Goal: Use online tool/utility: Use online tool/utility

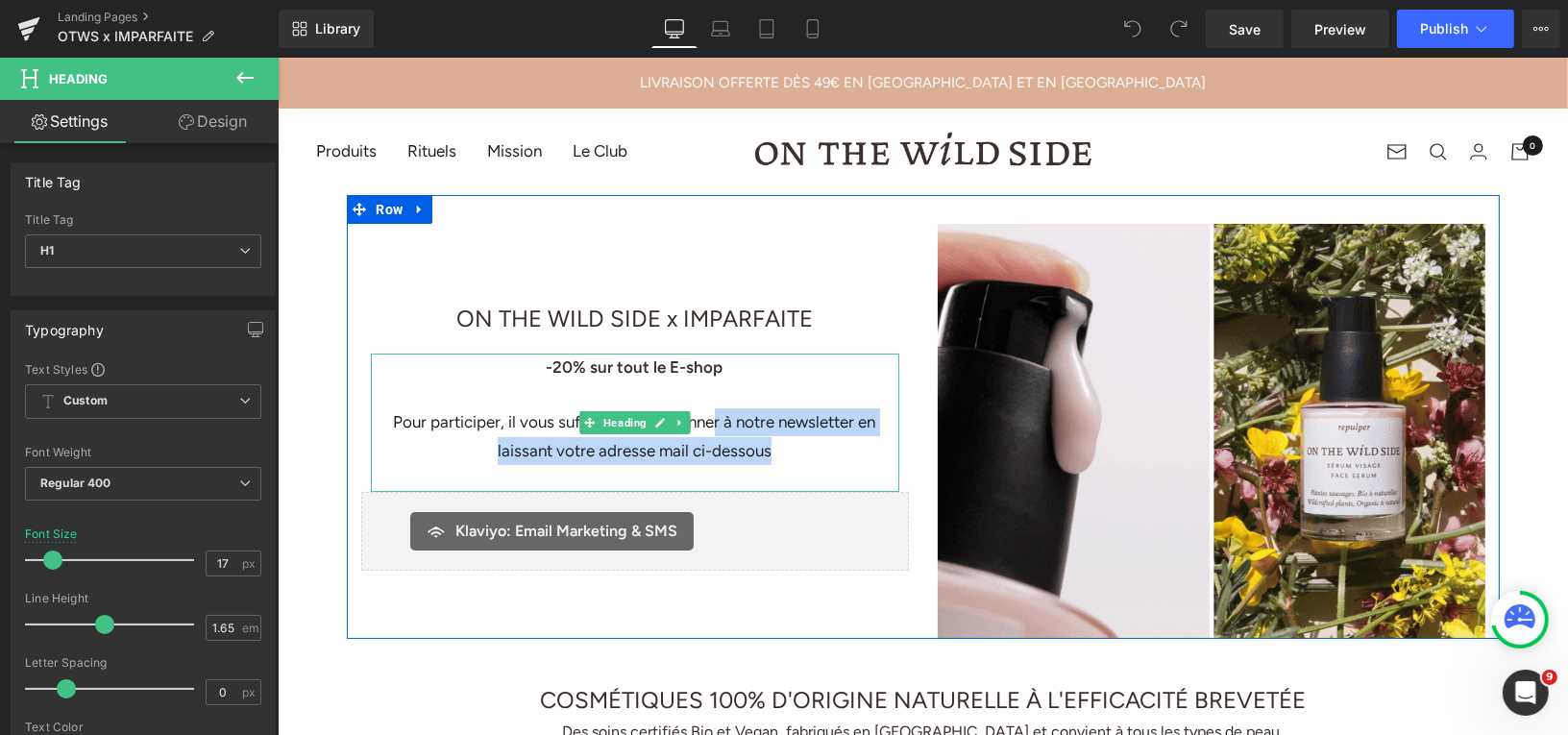
drag, startPoint x: 713, startPoint y: 418, endPoint x: 774, endPoint y: 450, distance: 68.9
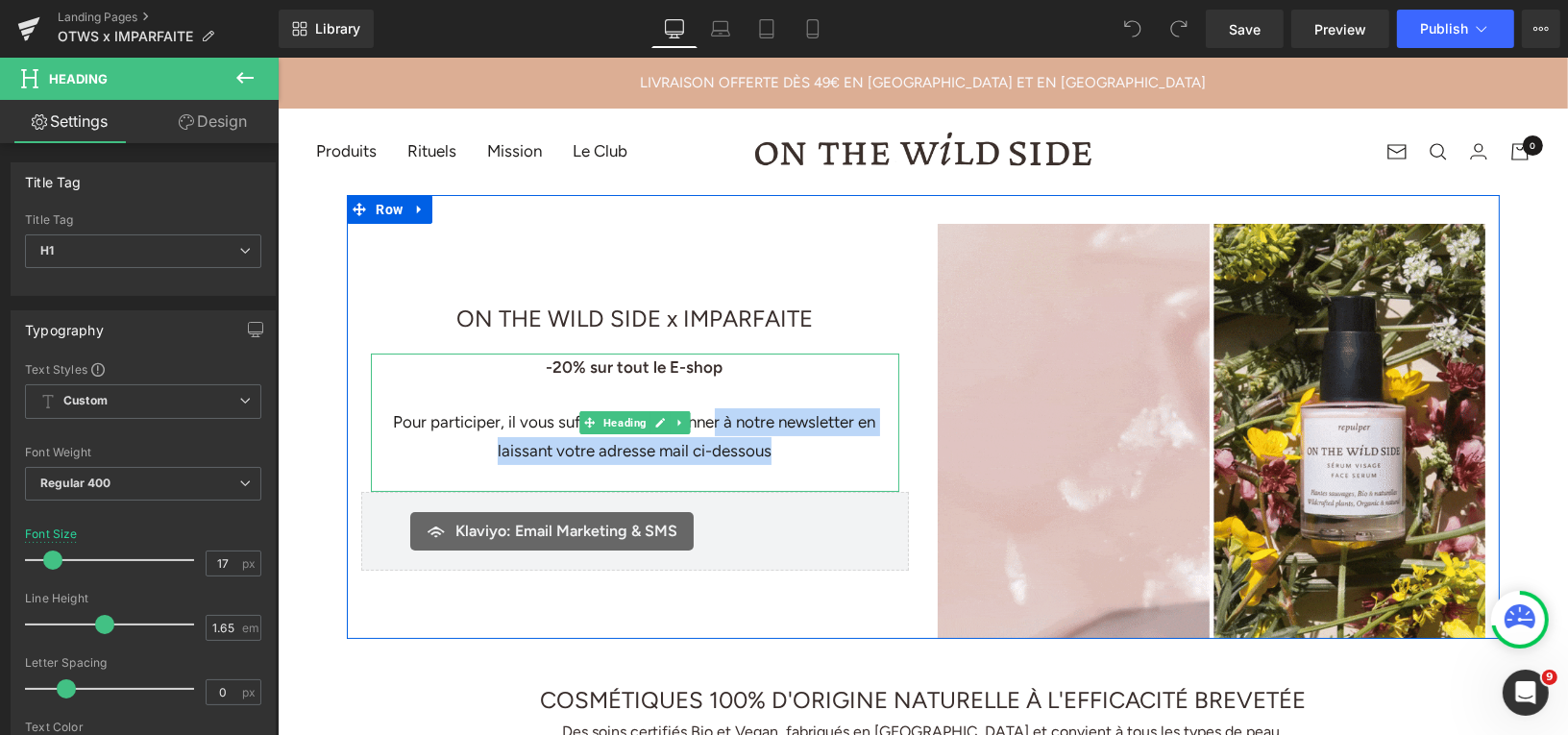
click at [774, 450] on div "Pour participer, il vous suffit de vous abonner à notre newsletter en laissant …" at bounding box center [633, 435] width 528 height 56
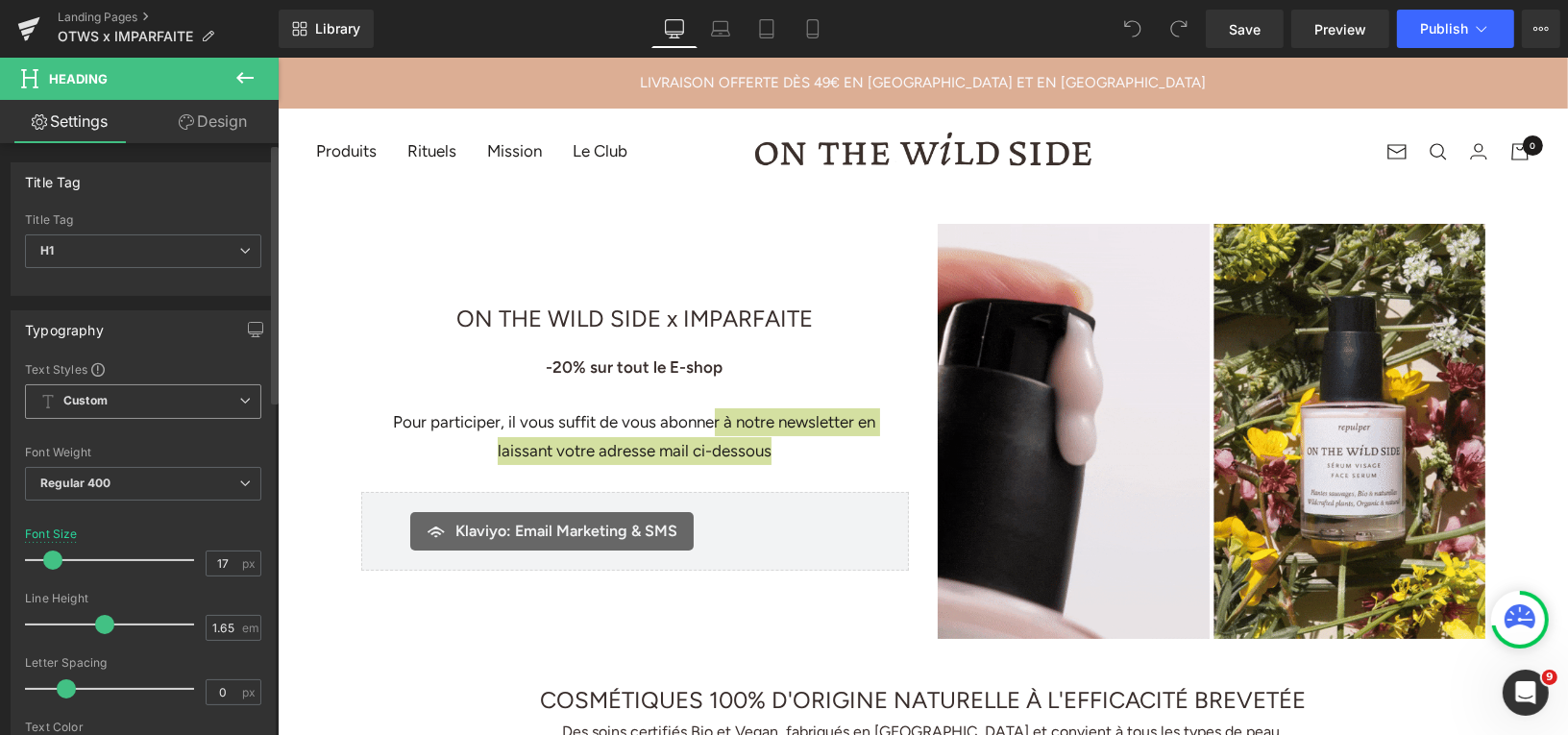
click at [239, 397] on icon at bounding box center [245, 401] width 12 height 12
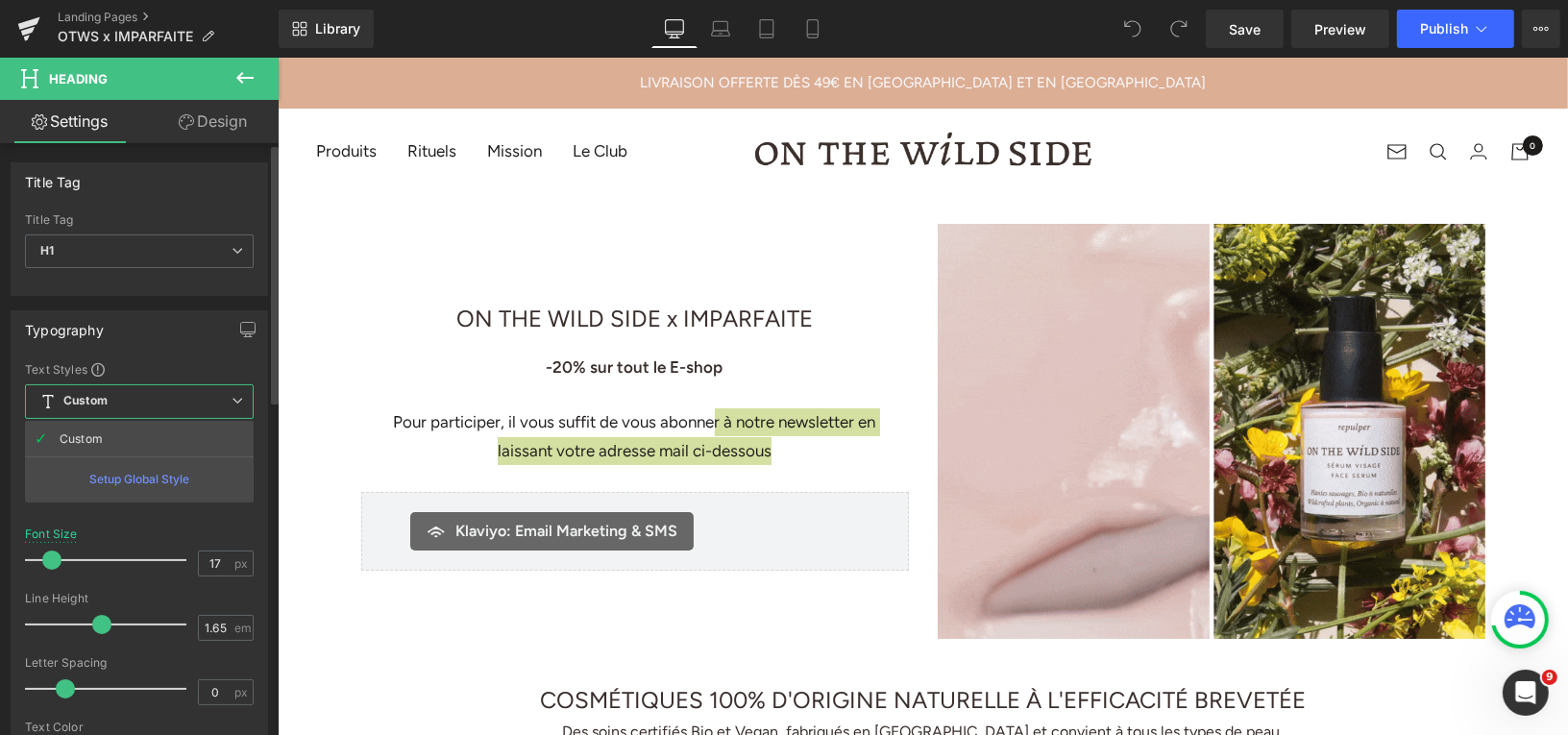
click at [236, 398] on icon at bounding box center [238, 401] width 12 height 12
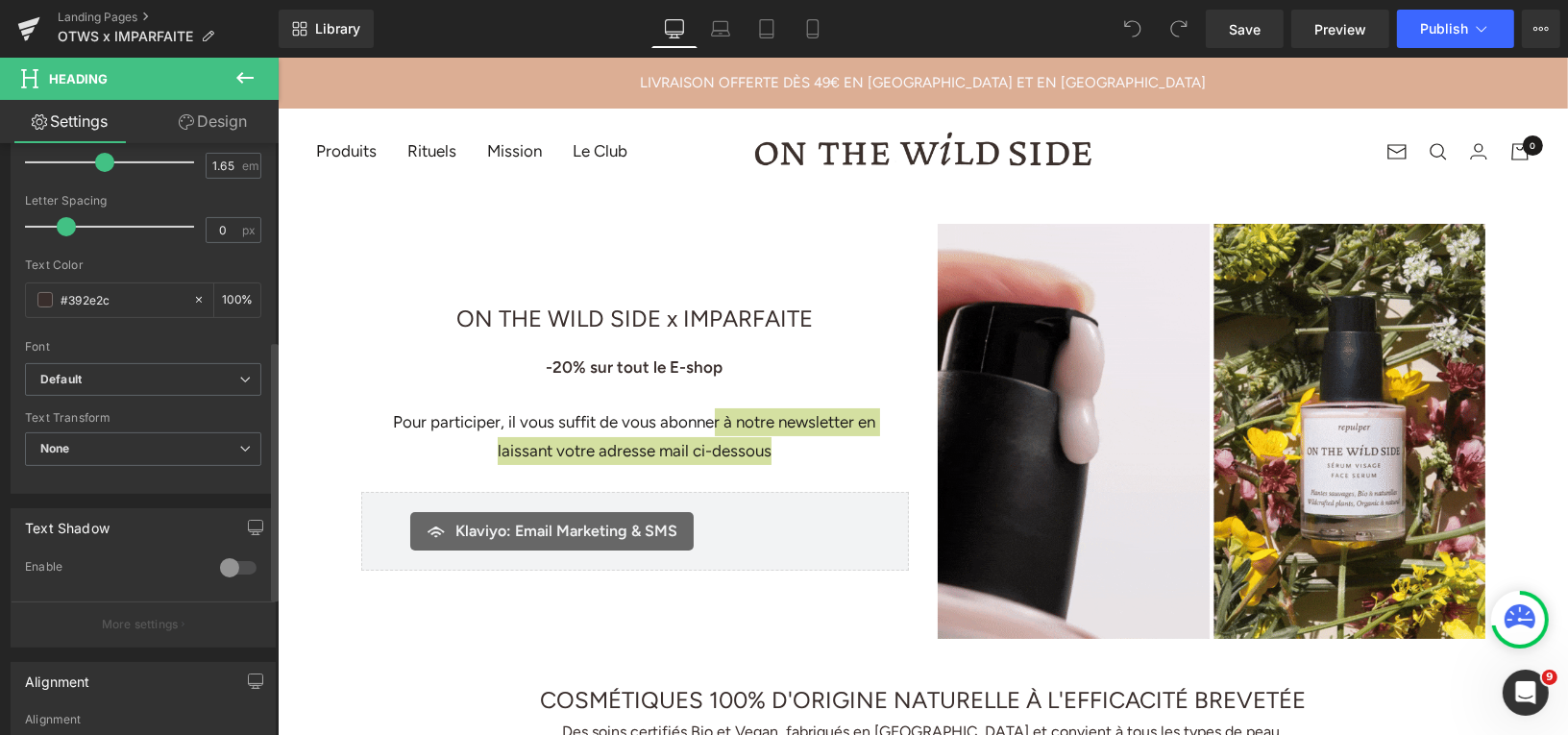
scroll to position [465, 0]
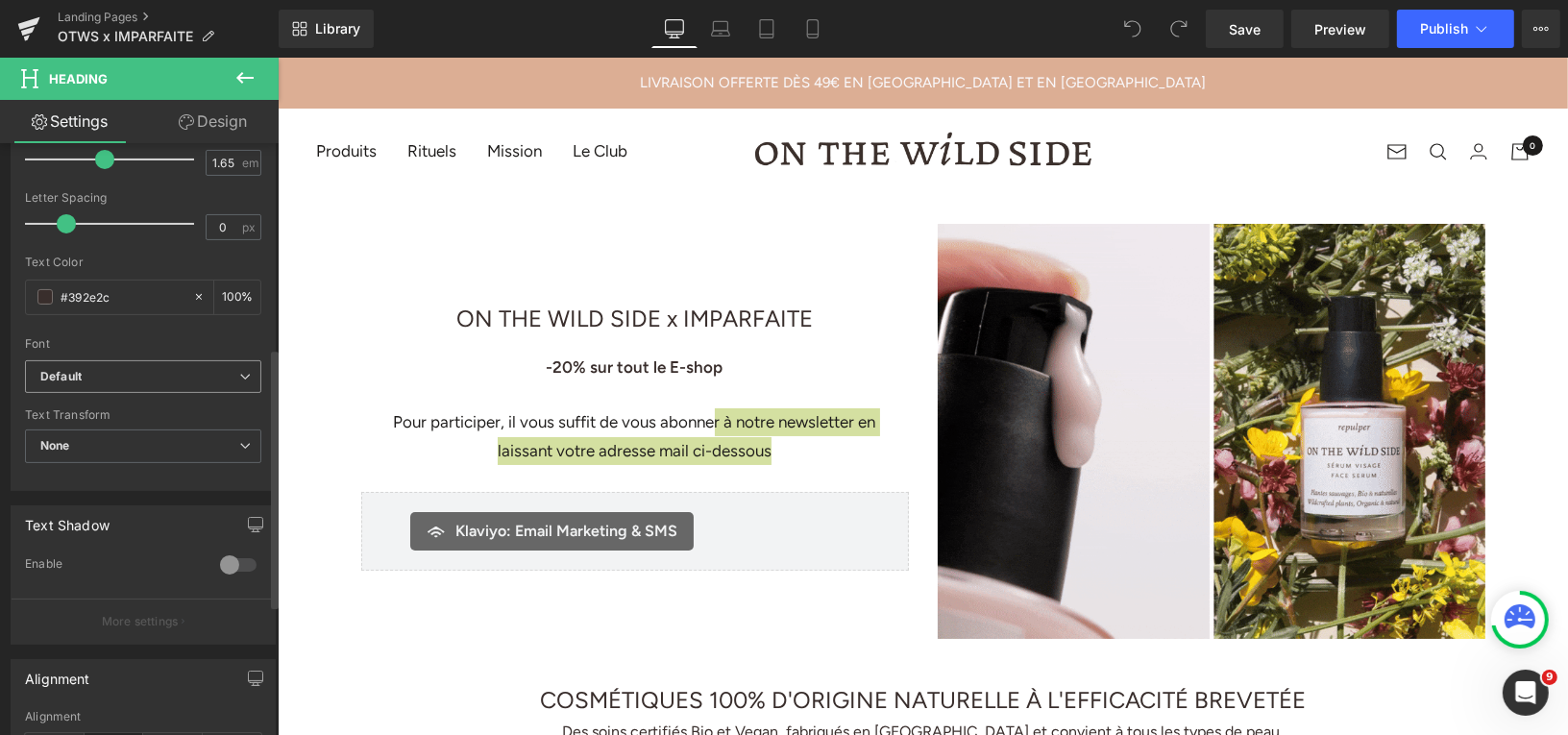
click at [233, 380] on span "Default" at bounding box center [143, 377] width 237 height 34
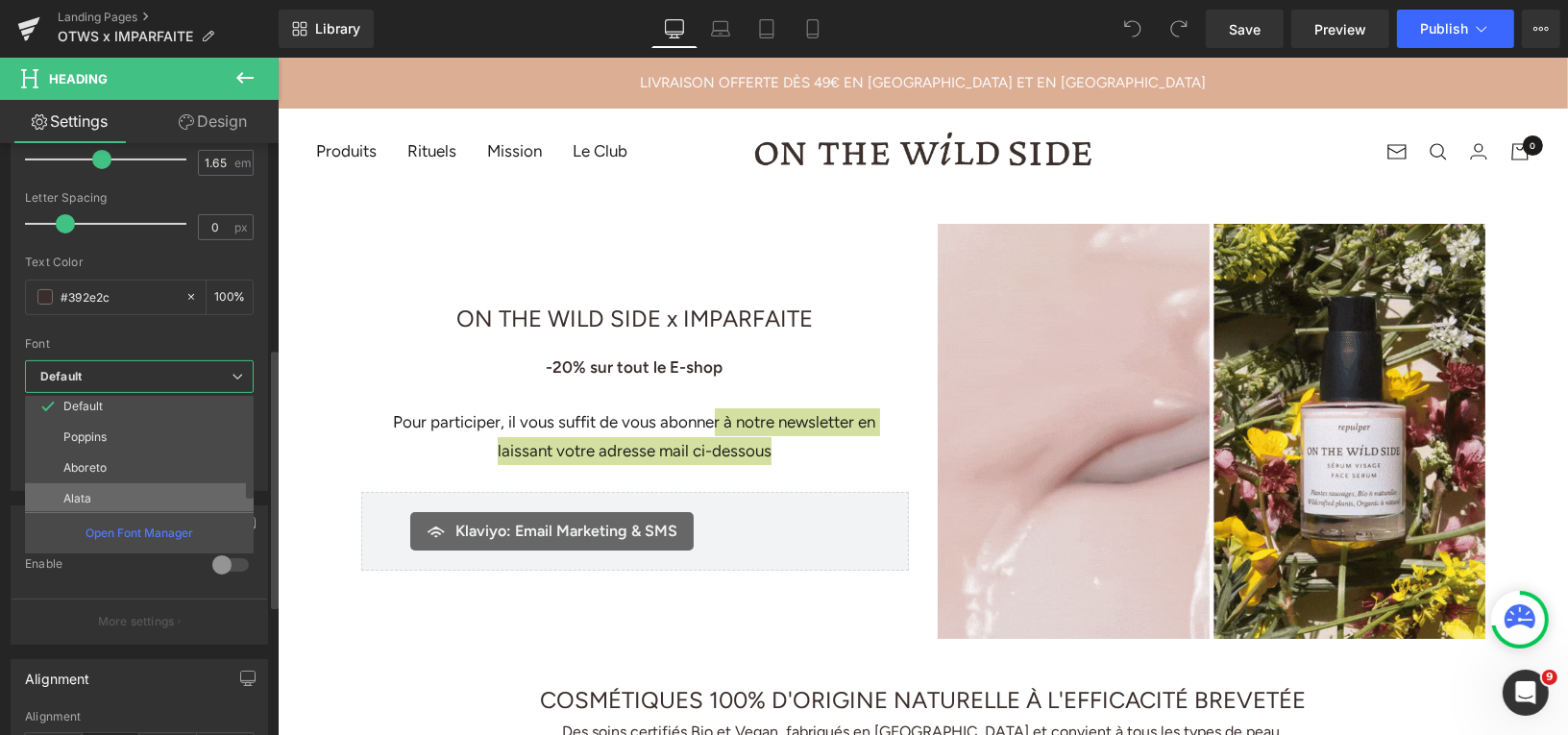
scroll to position [0, 0]
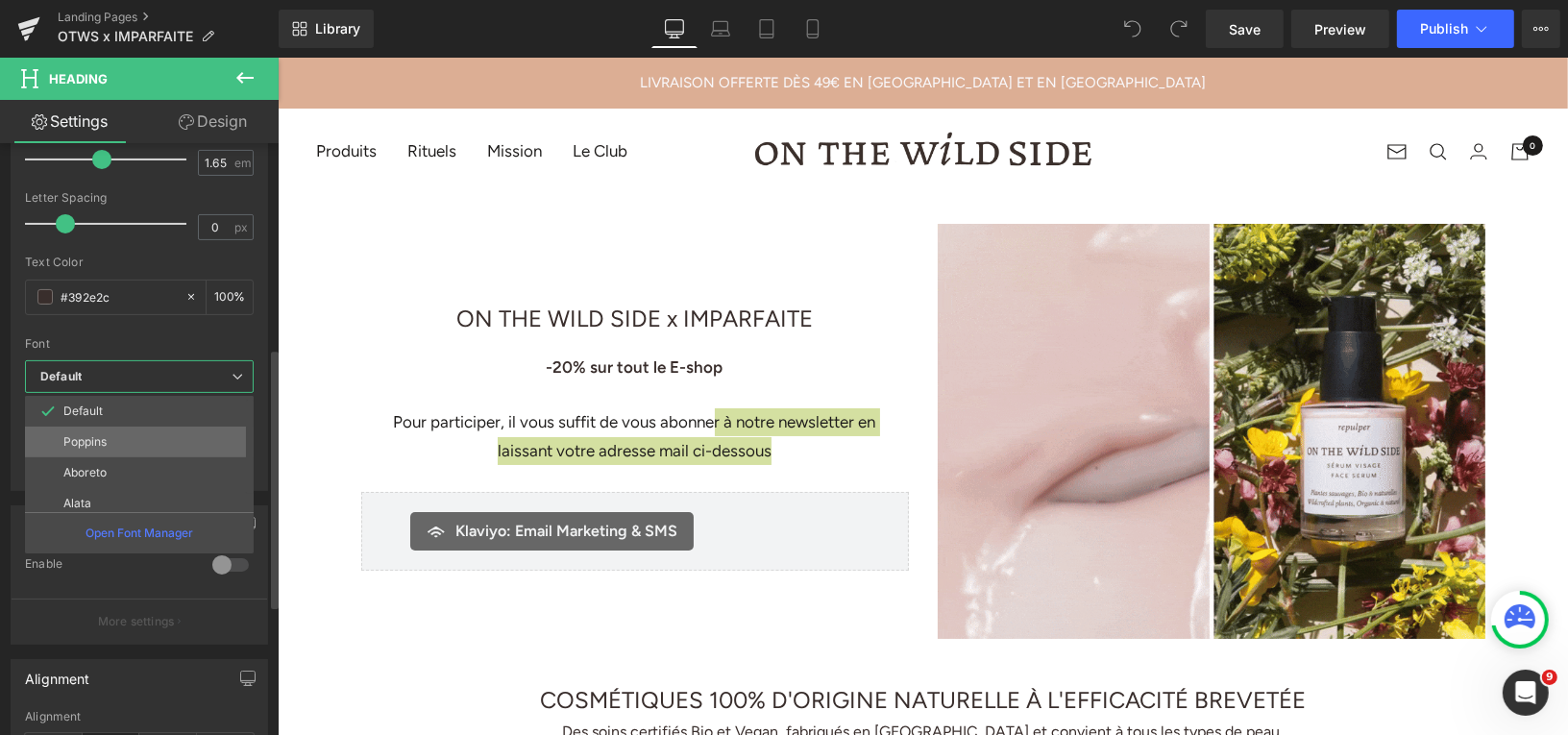
click at [165, 437] on li "Poppins" at bounding box center [144, 442] width 238 height 31
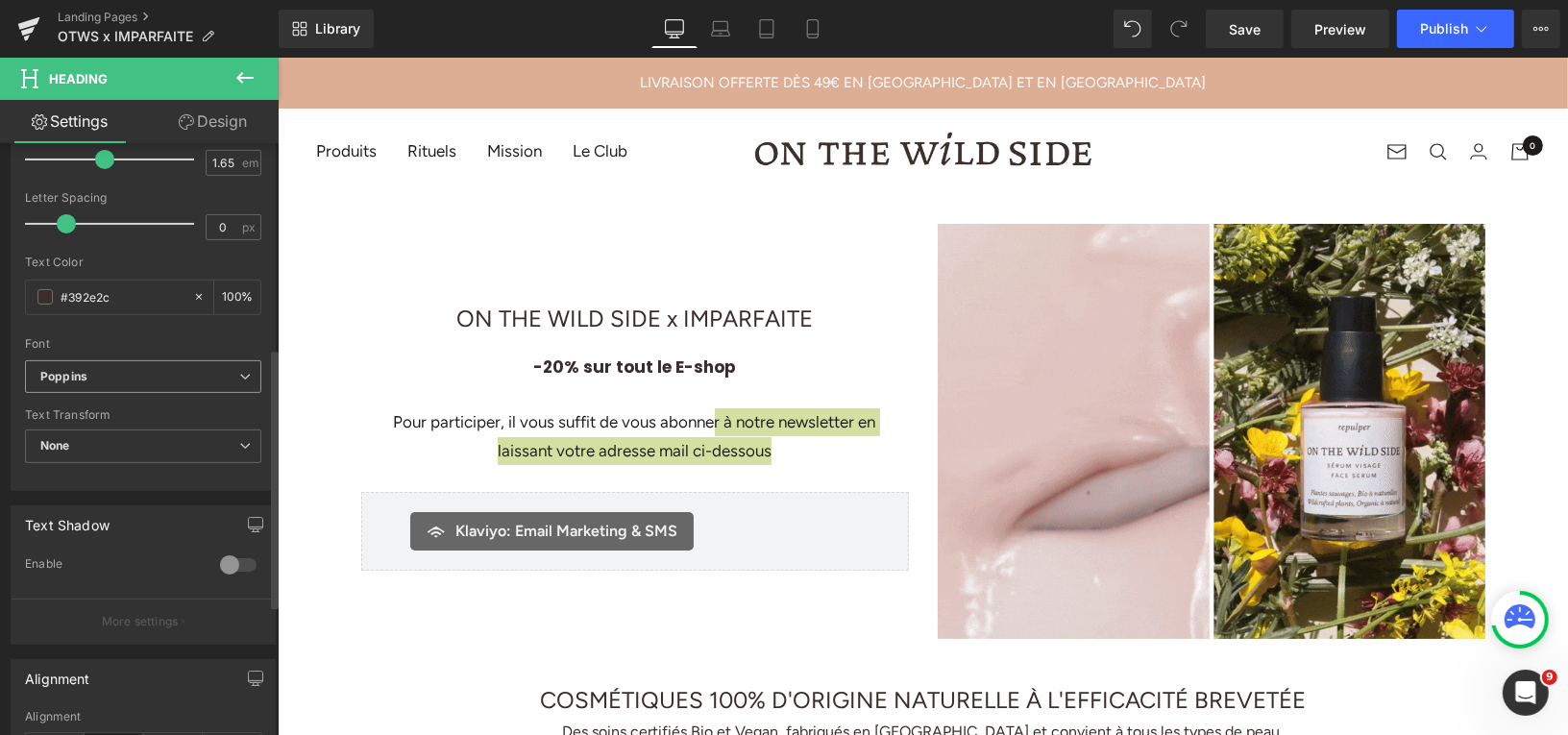
click at [147, 370] on b "Poppins" at bounding box center [140, 376] width 199 height 16
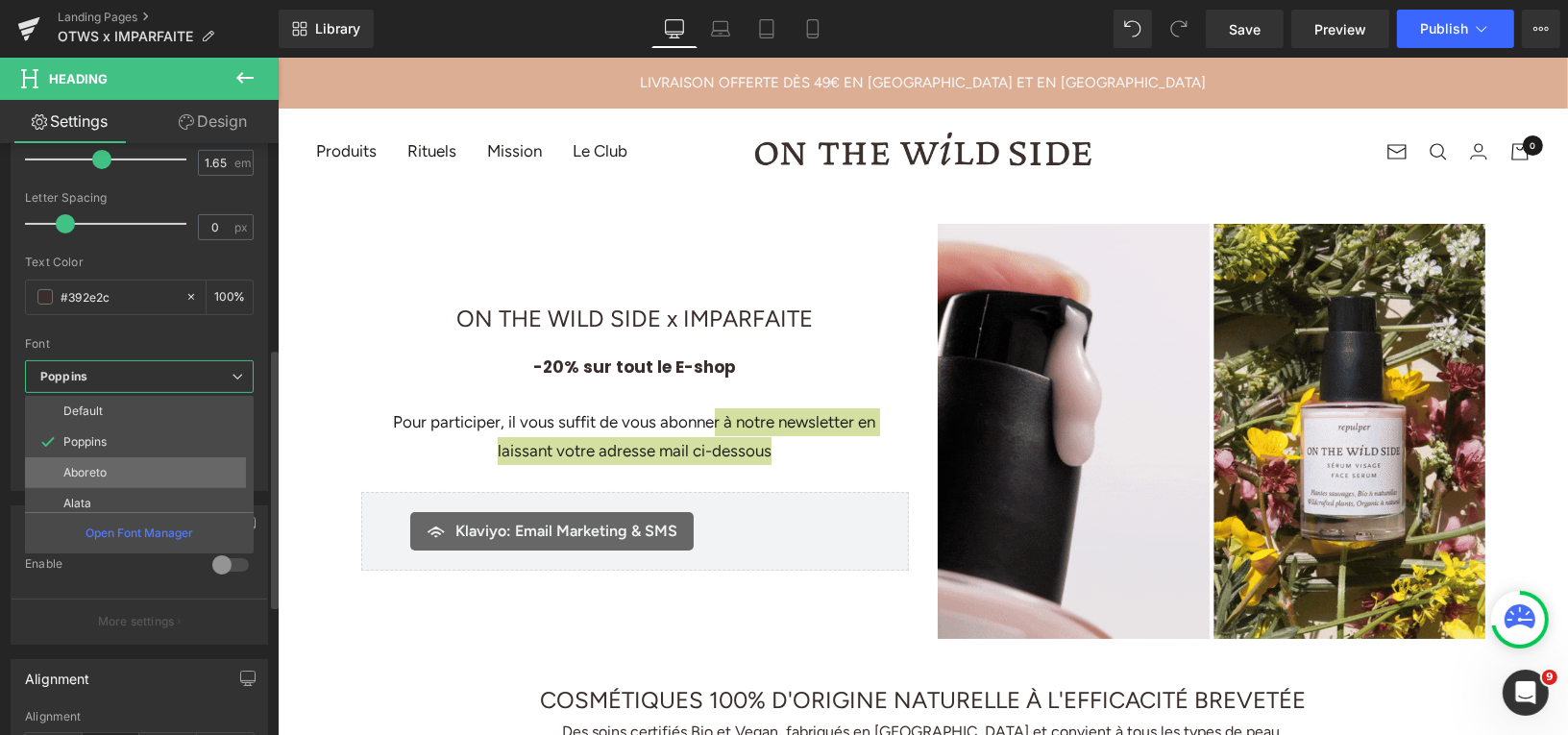
click at [133, 465] on li "Aboreto" at bounding box center [144, 472] width 238 height 31
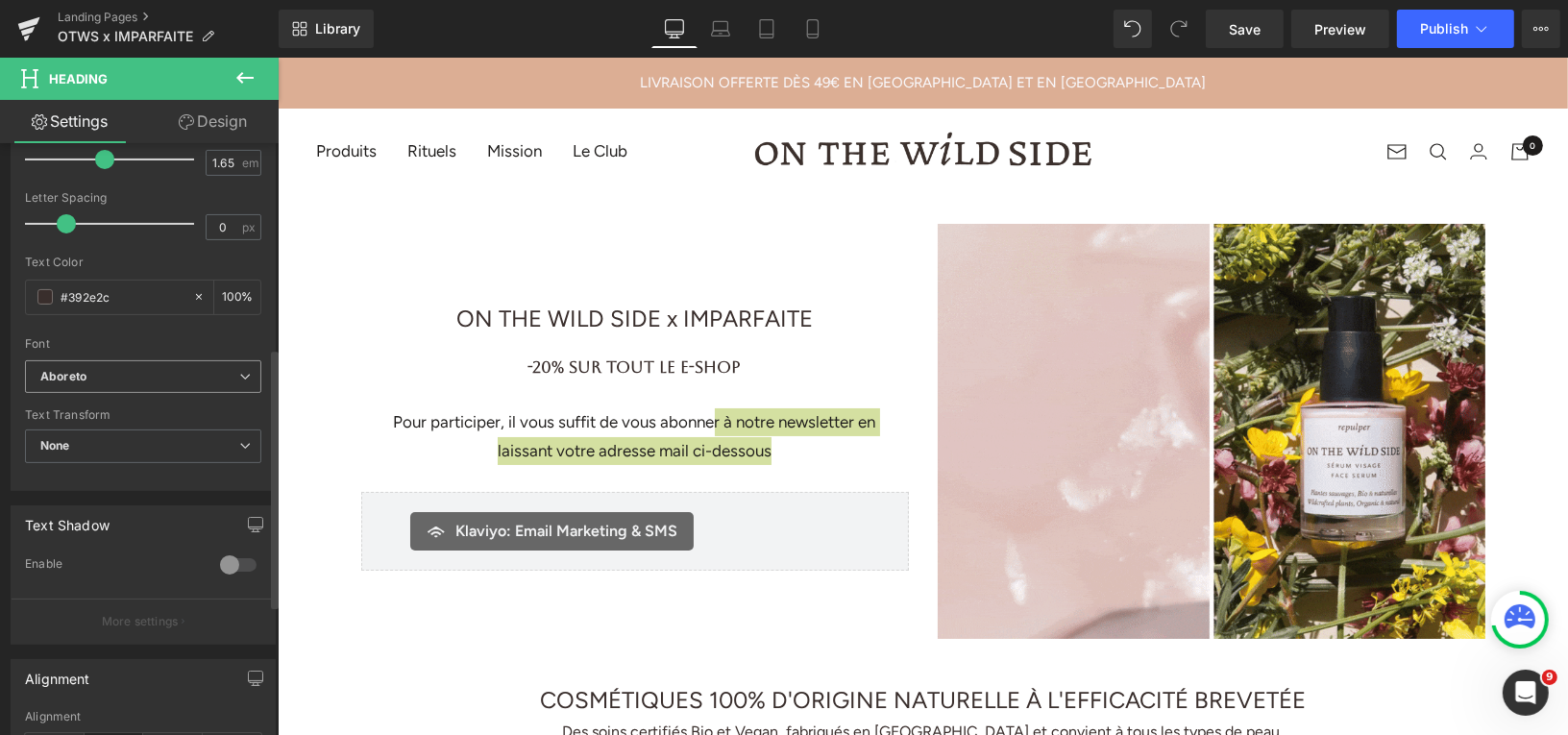
click at [153, 371] on b "Aboreto" at bounding box center [140, 376] width 199 height 16
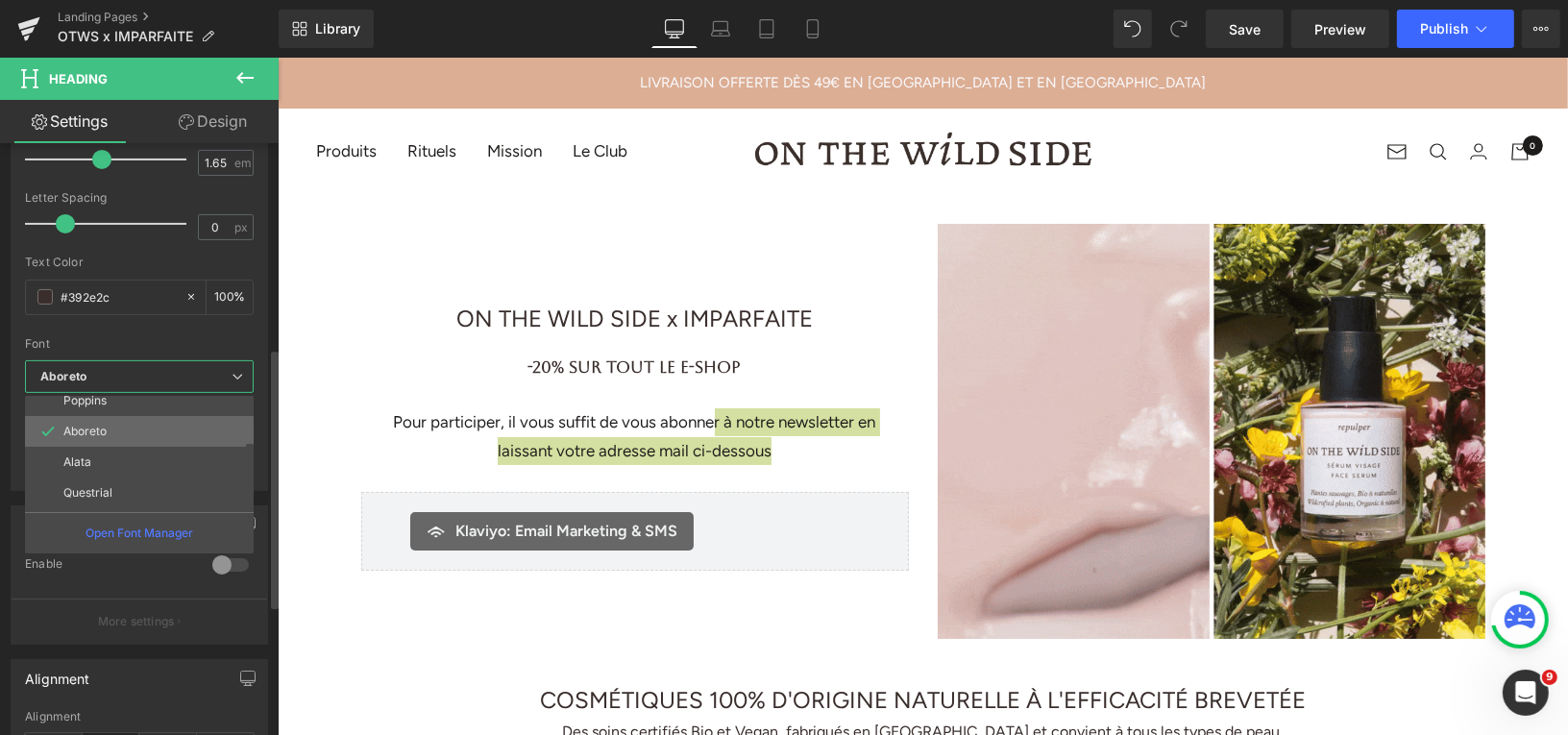
scroll to position [68, 0]
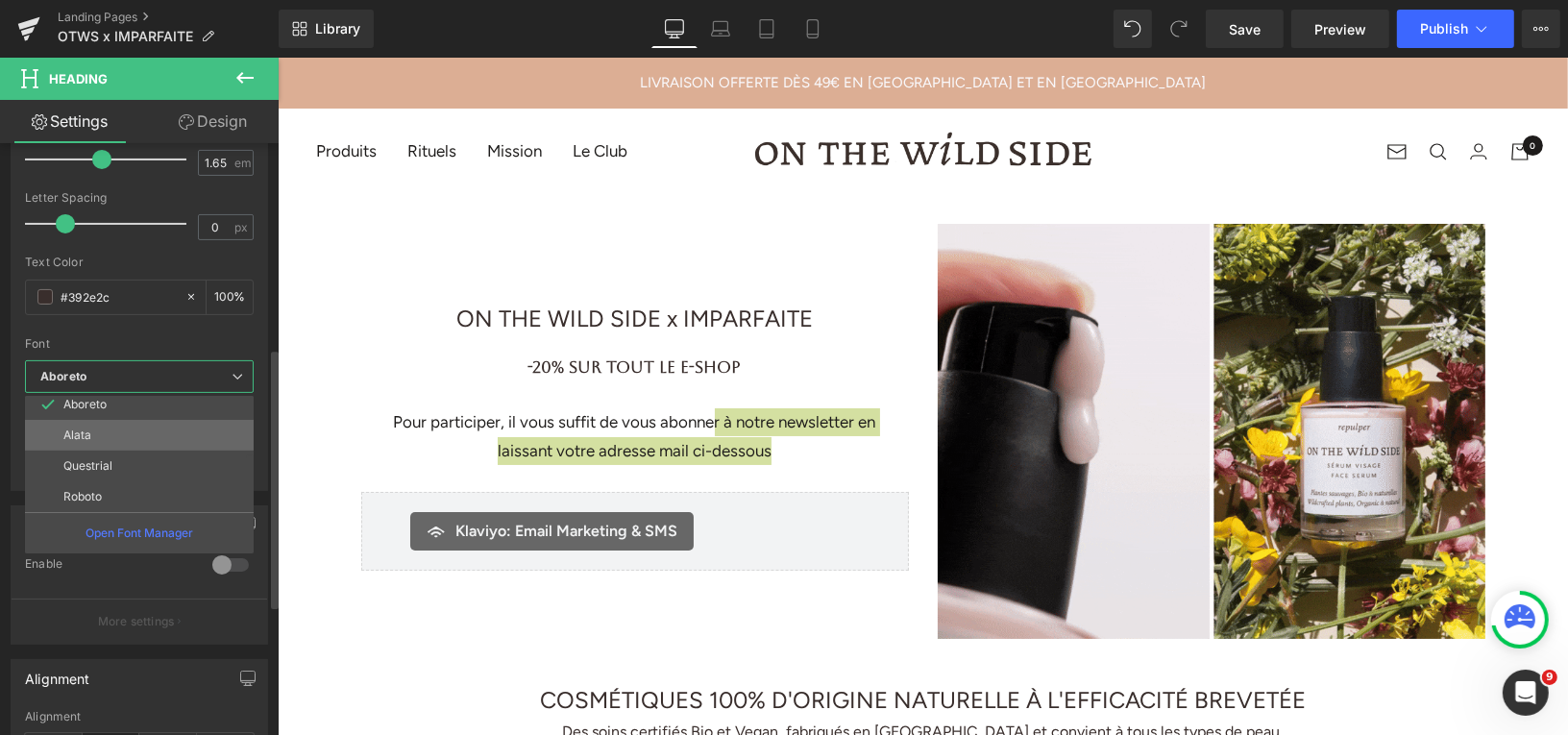
click at [120, 427] on li "Alata" at bounding box center [144, 435] width 238 height 31
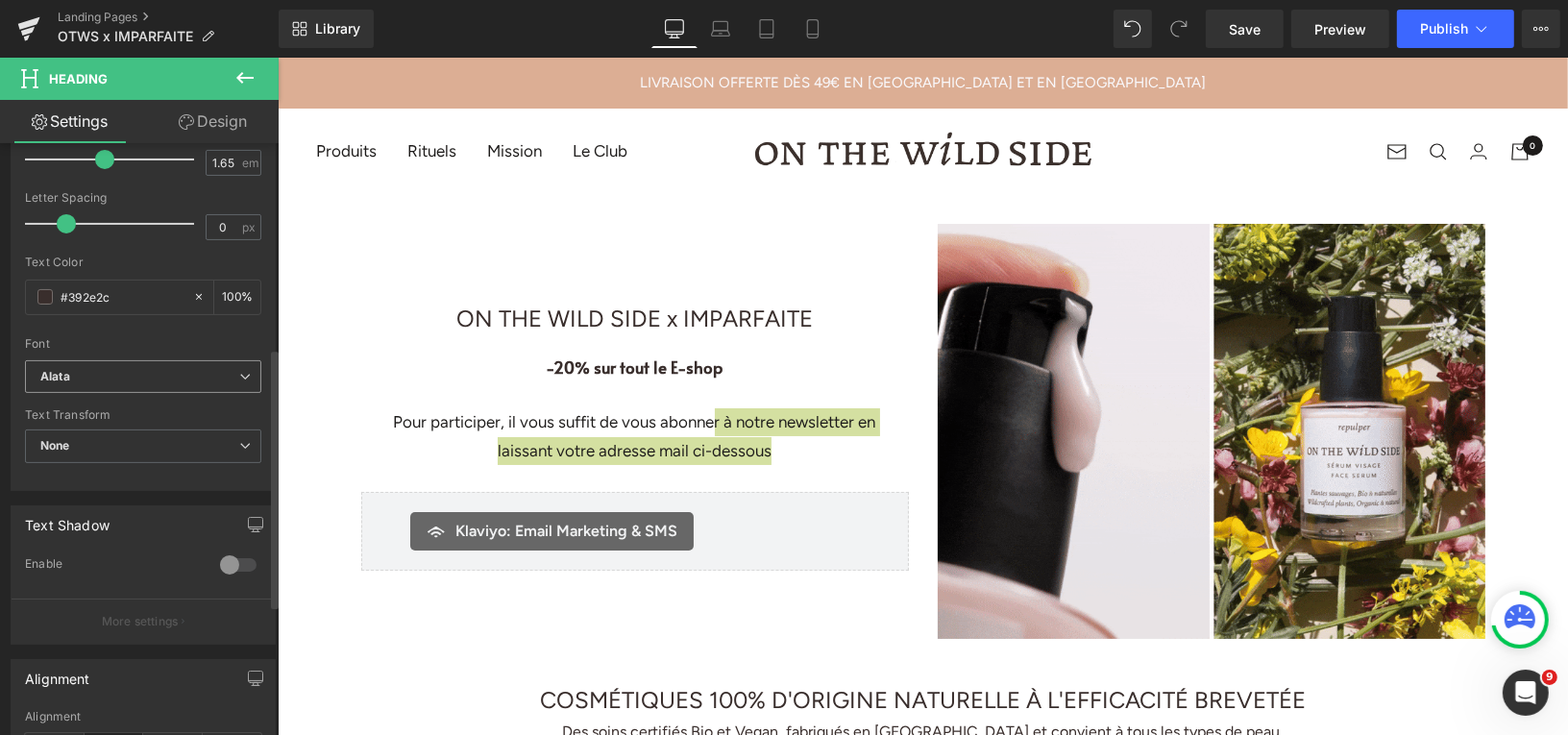
click at [148, 374] on b "Alata" at bounding box center [140, 376] width 199 height 16
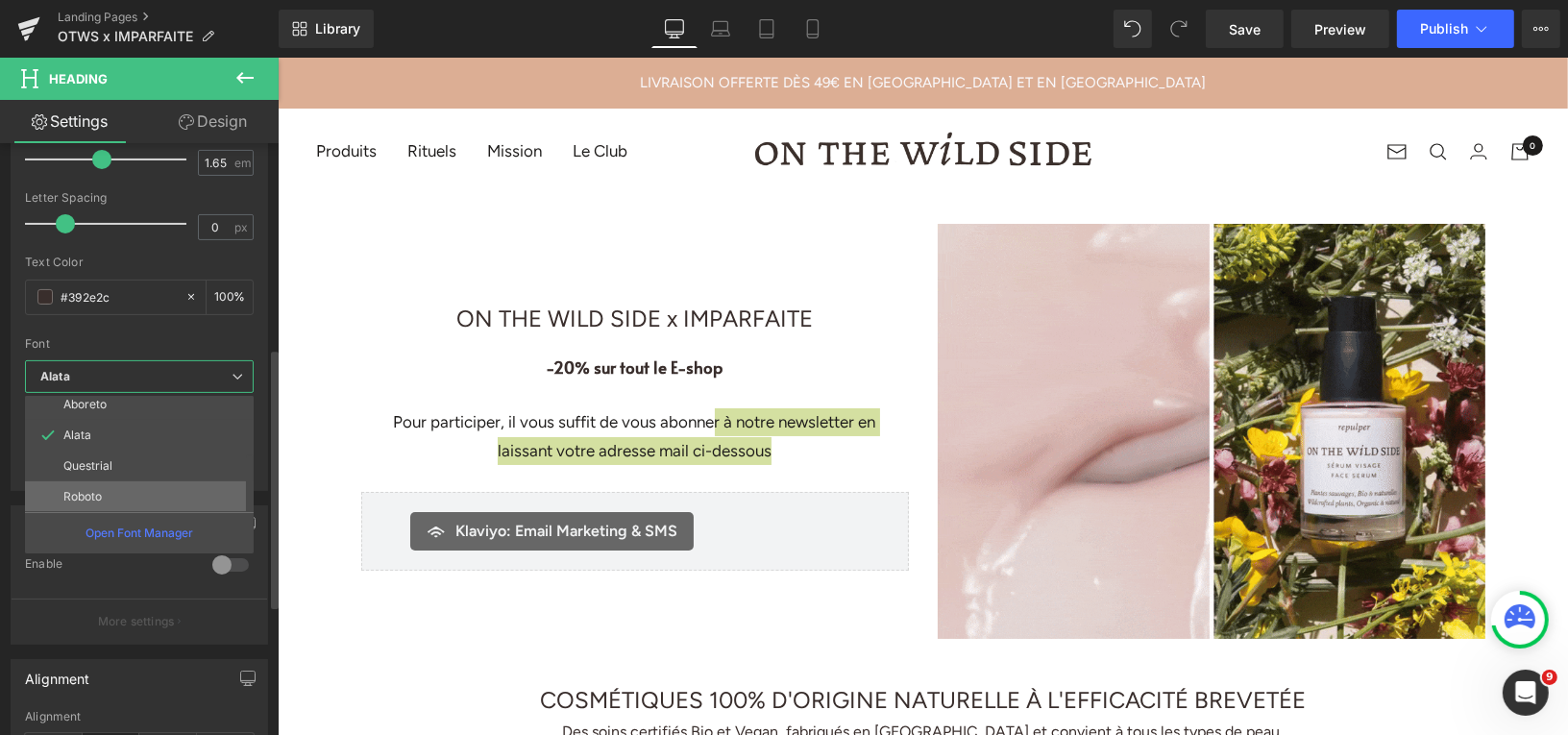
click at [128, 488] on li "Roboto" at bounding box center [144, 496] width 238 height 31
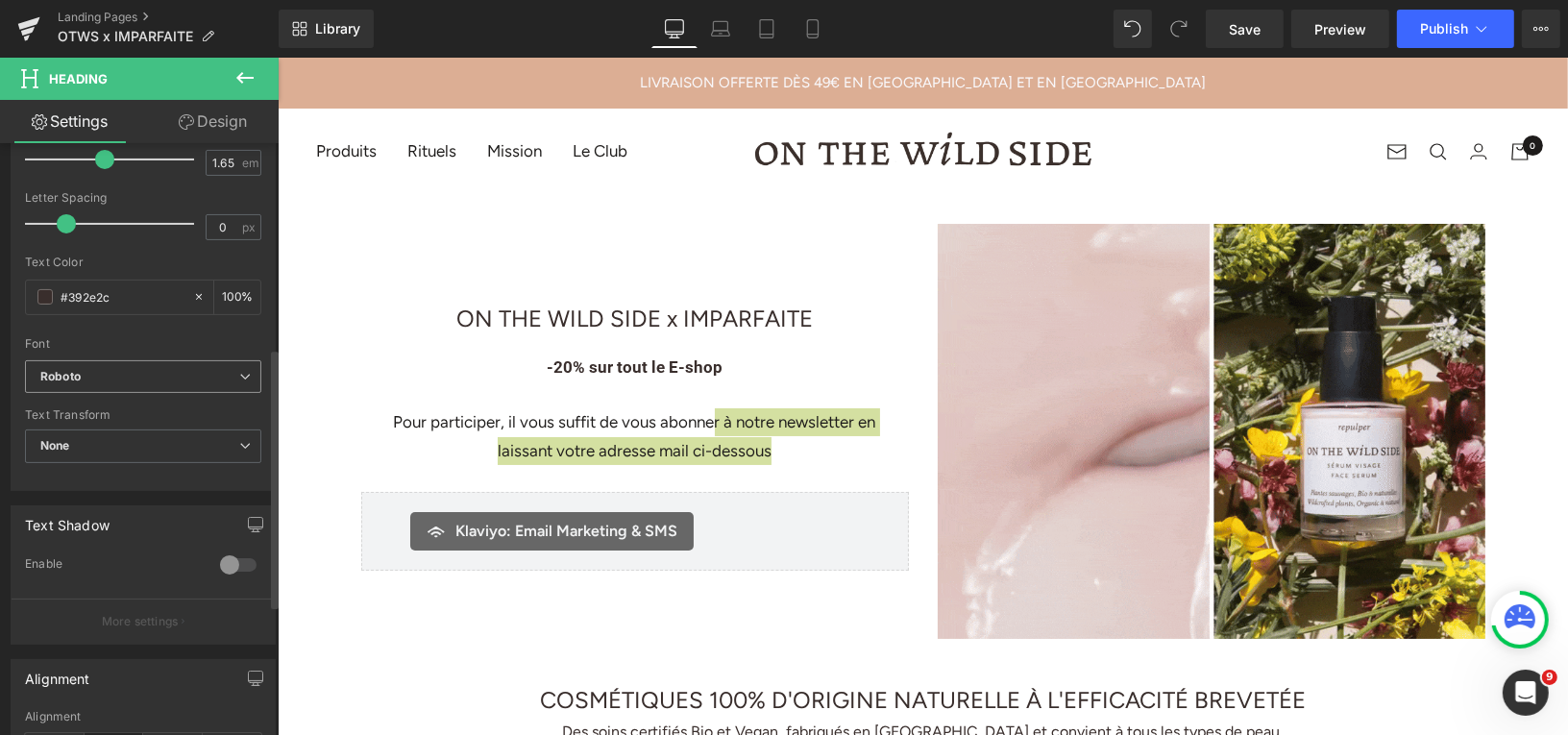
click at [162, 368] on b "Roboto" at bounding box center [140, 376] width 199 height 16
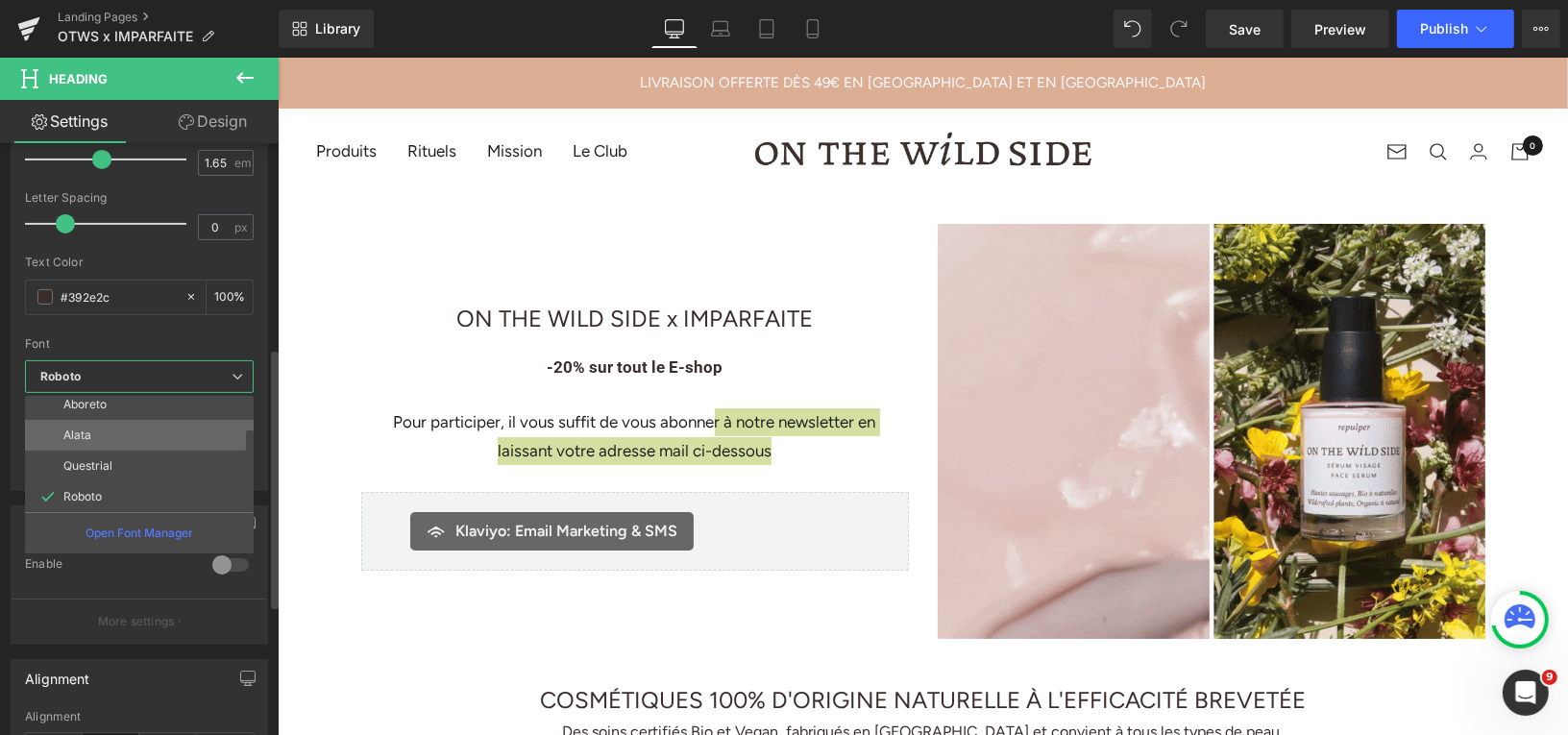
scroll to position [0, 0]
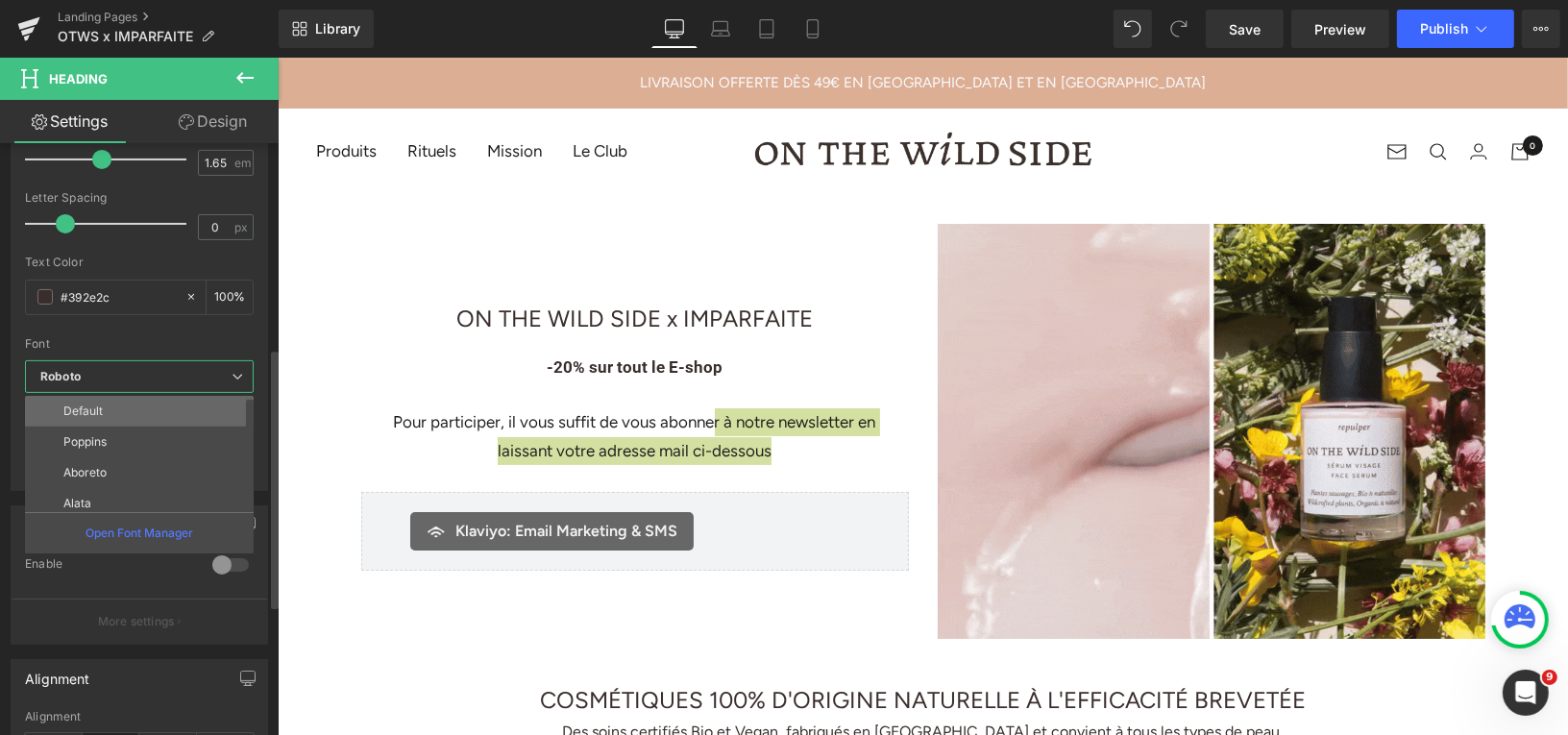
click at [138, 409] on li "Default" at bounding box center [144, 410] width 238 height 31
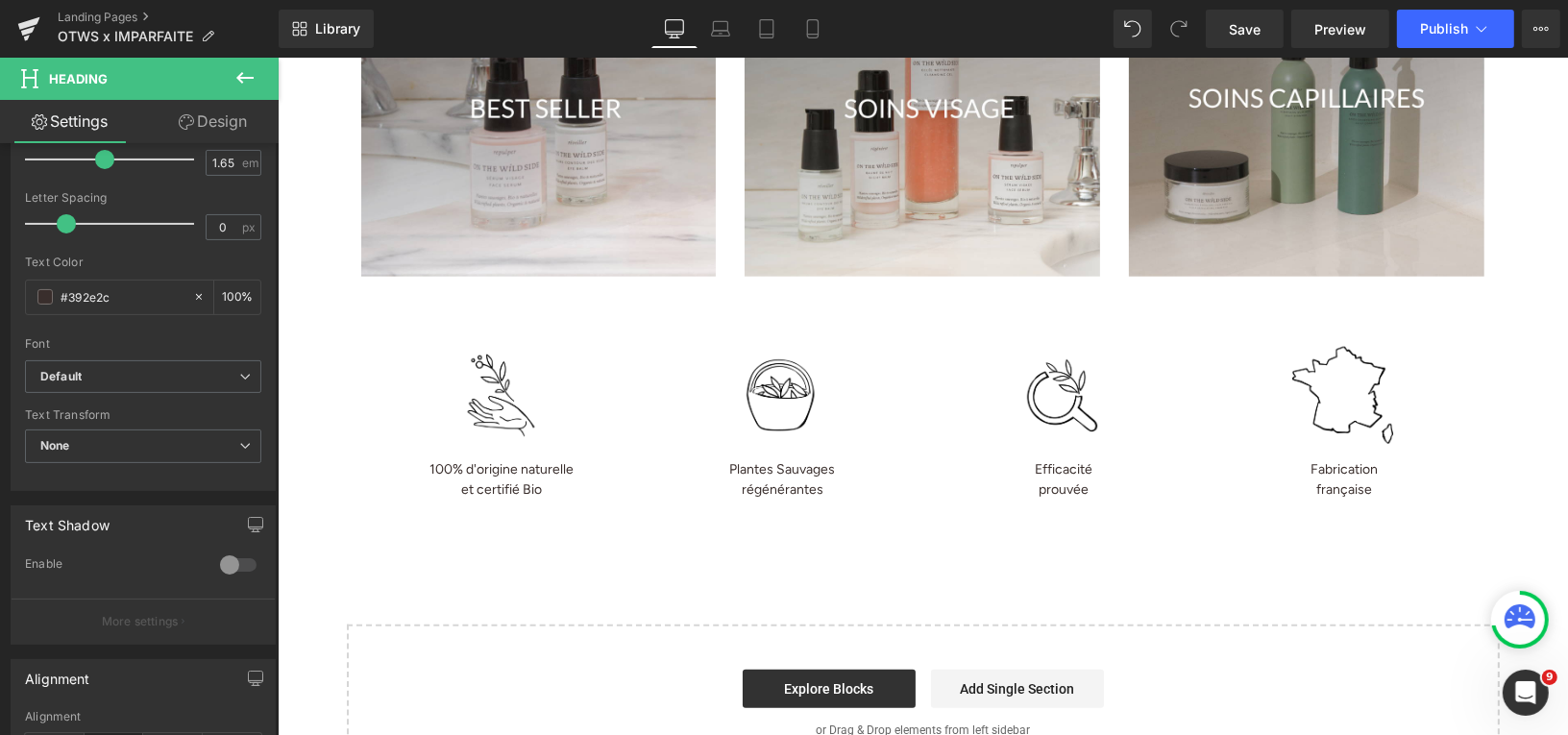
scroll to position [2326, 0]
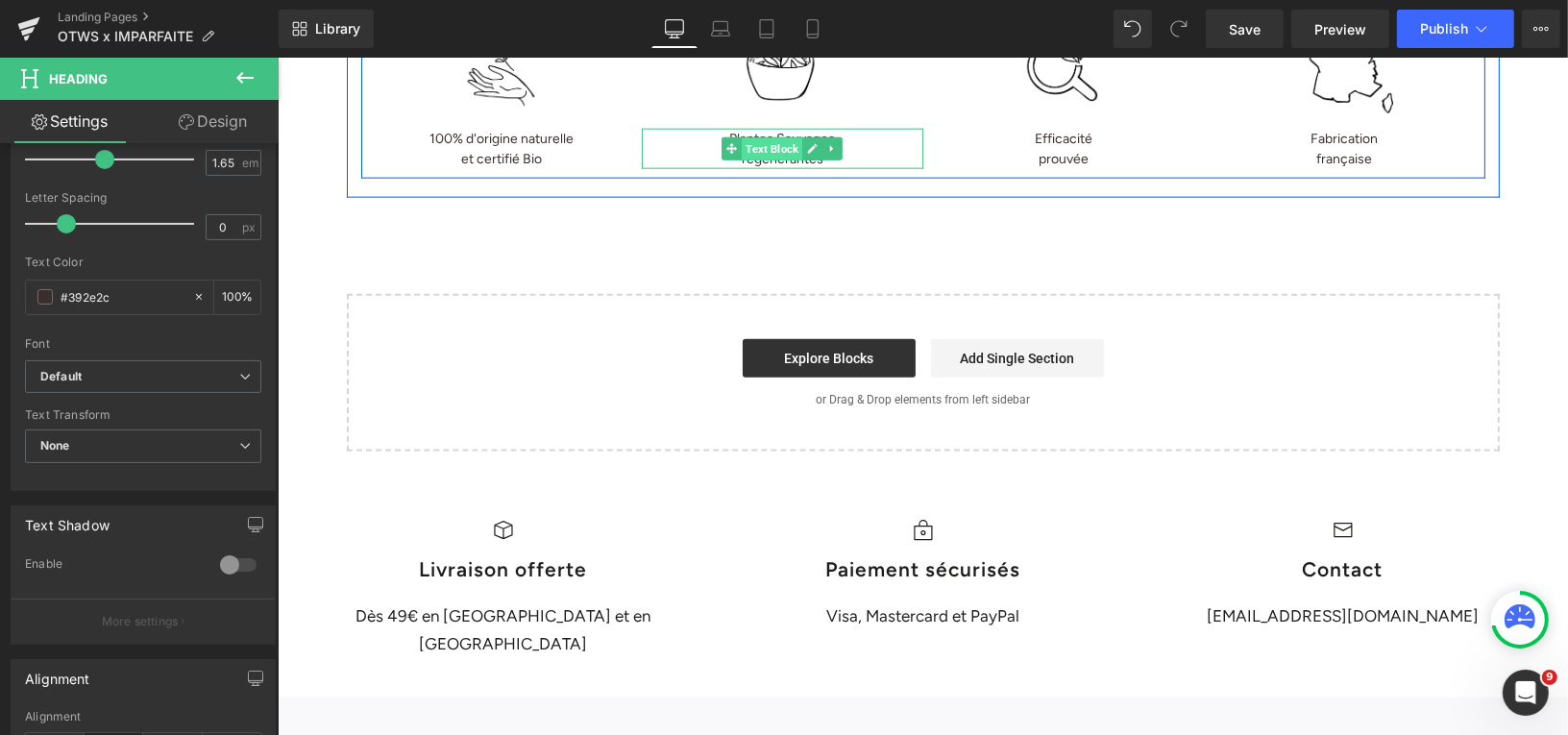
click at [771, 140] on span "Text Block" at bounding box center [771, 149] width 60 height 23
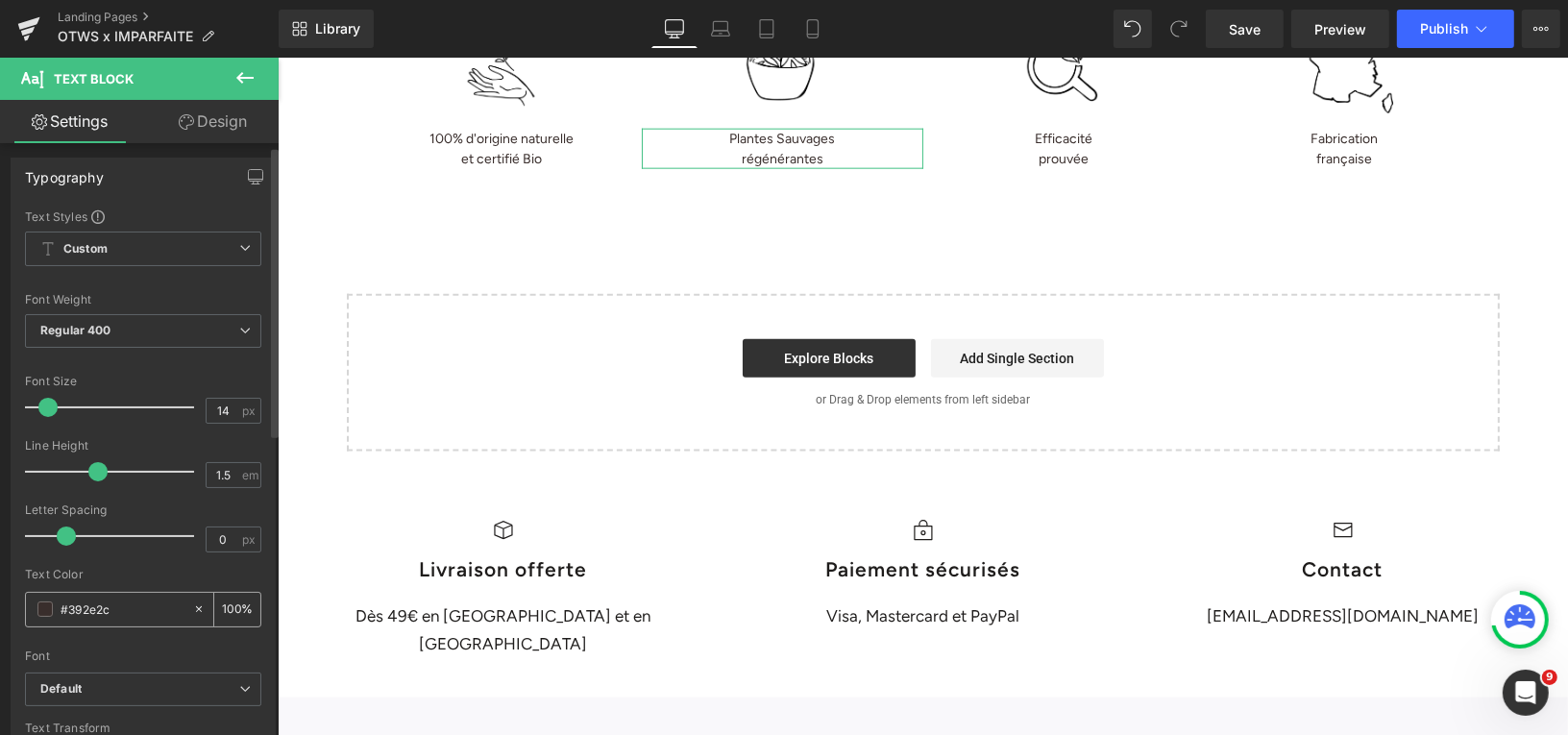
scroll to position [0, 0]
click at [224, 127] on link "Design" at bounding box center [212, 122] width 140 height 44
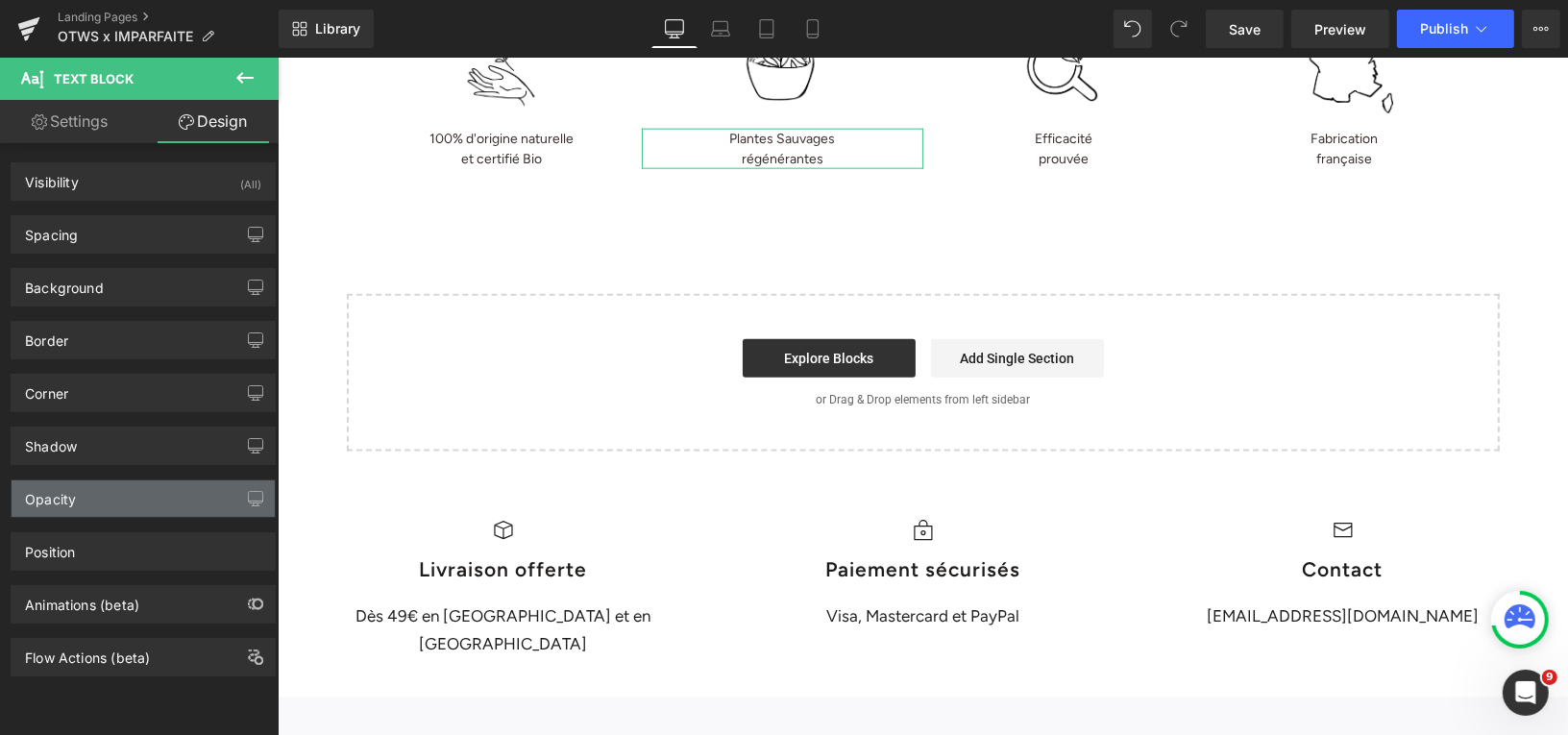
click at [138, 484] on div "Opacity" at bounding box center [144, 498] width 264 height 37
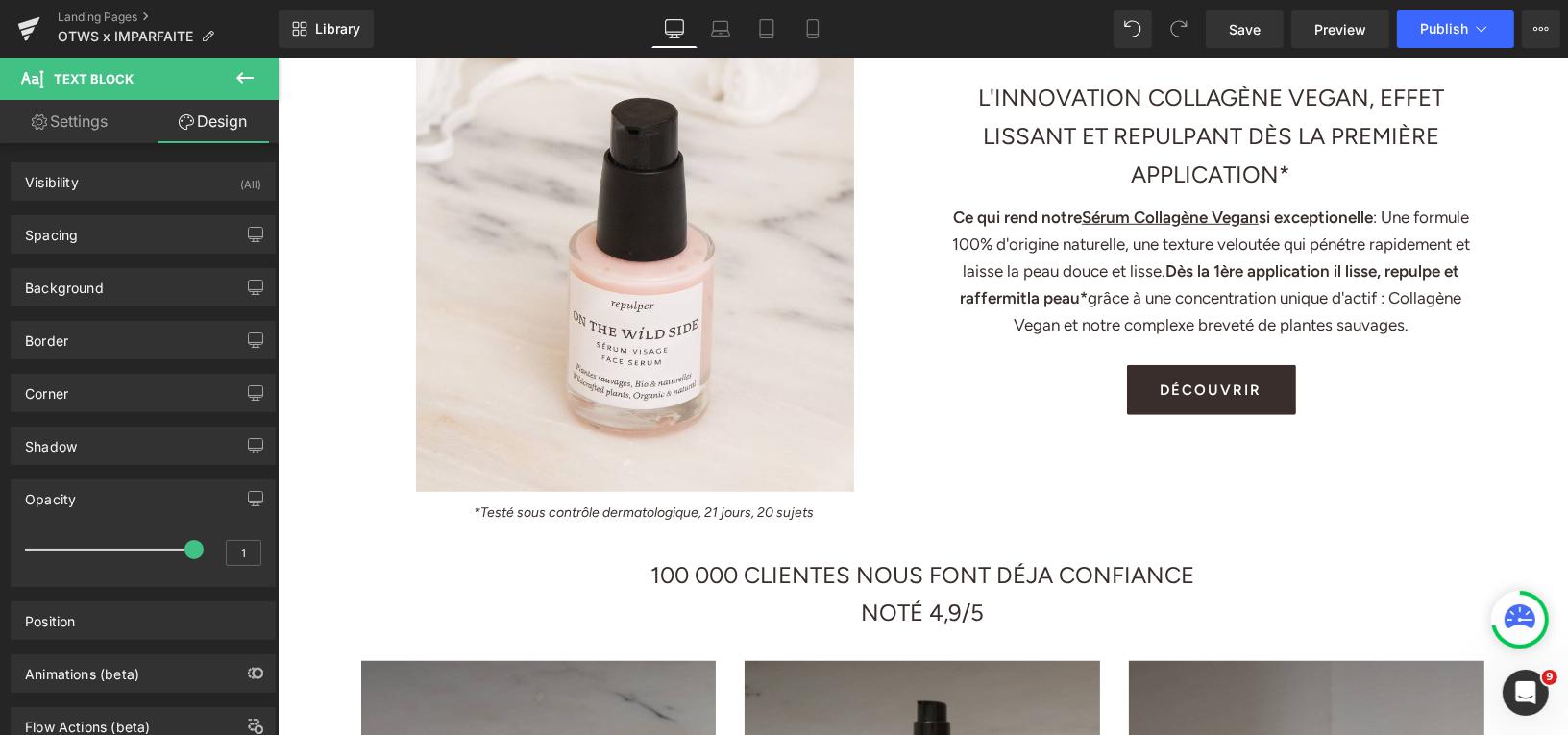
scroll to position [1191, 0]
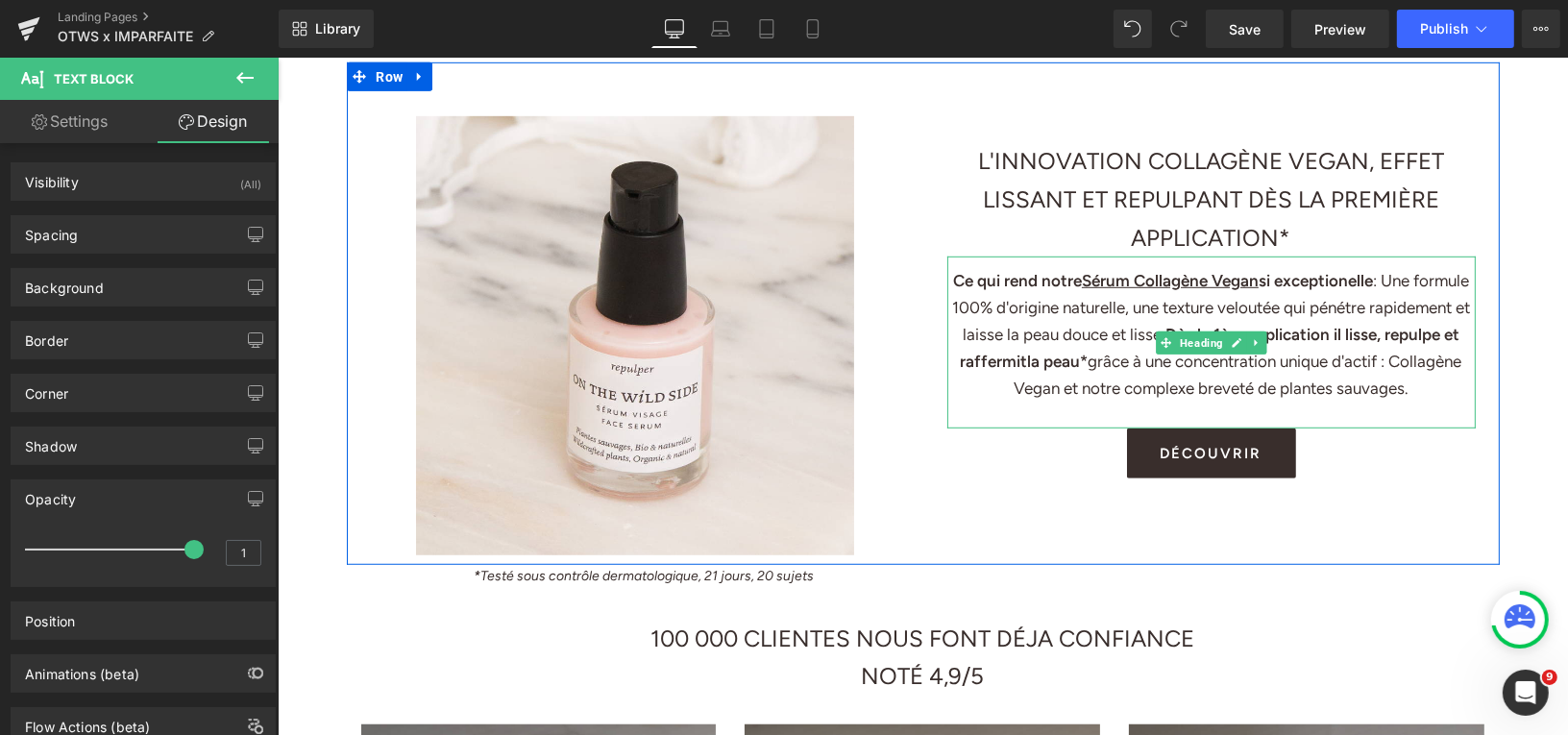
click at [1024, 325] on h1 "Ce qui rend notre Sérum [PERSON_NAME] si exceptionelle : Une formule 100% d'ori…" at bounding box center [1210, 334] width 528 height 135
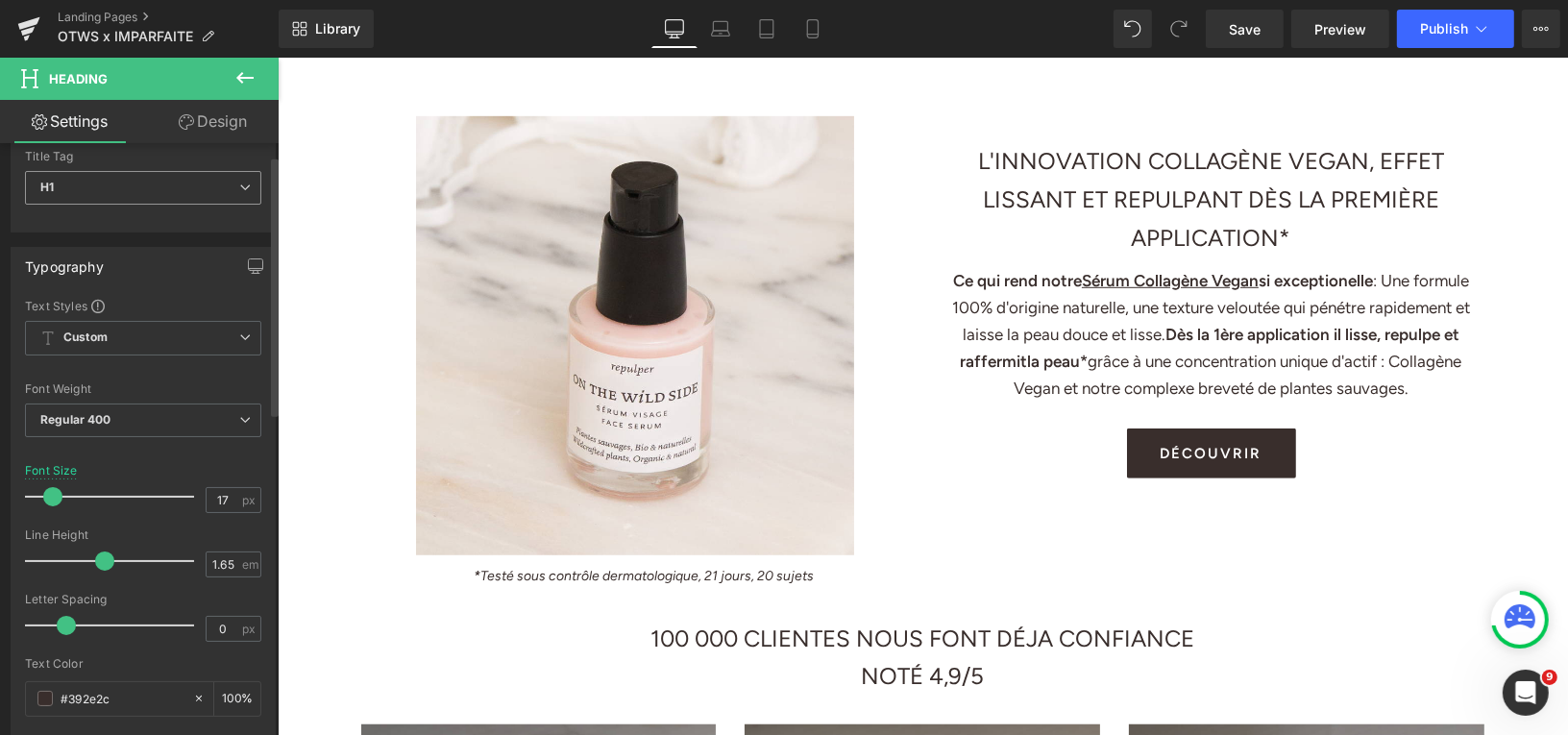
scroll to position [0, 0]
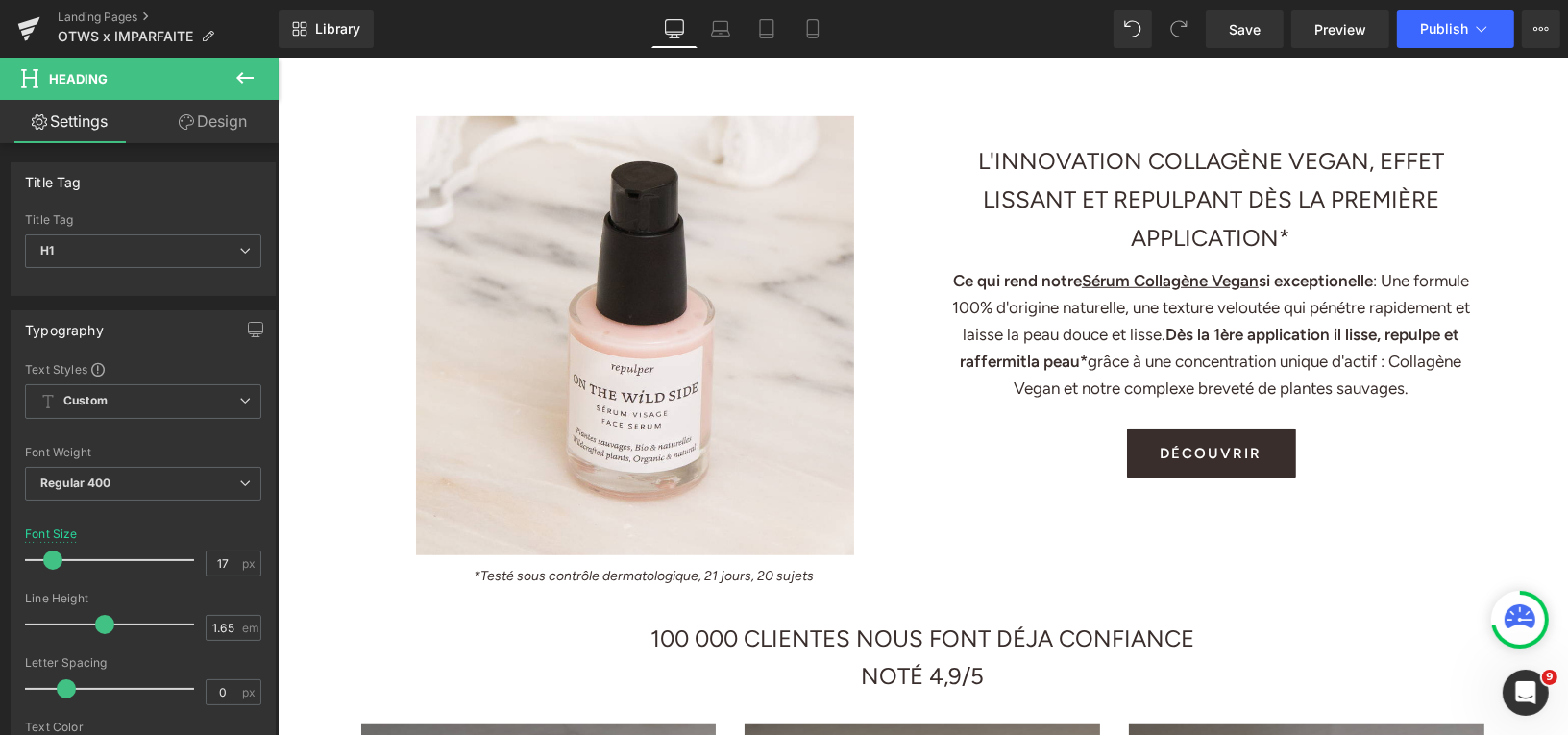
click at [227, 125] on link "Design" at bounding box center [212, 122] width 140 height 44
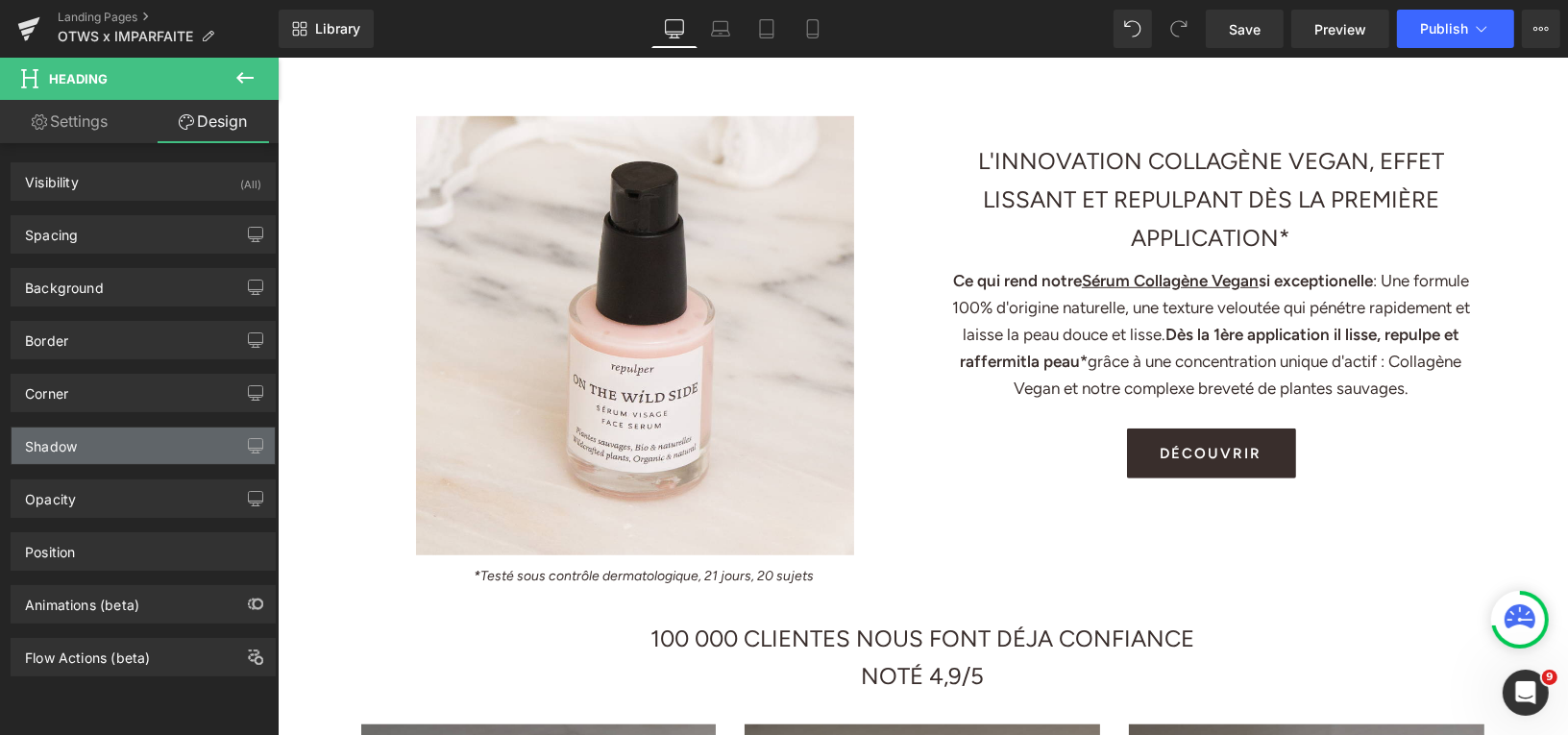
click at [130, 442] on div "Shadow" at bounding box center [144, 445] width 264 height 37
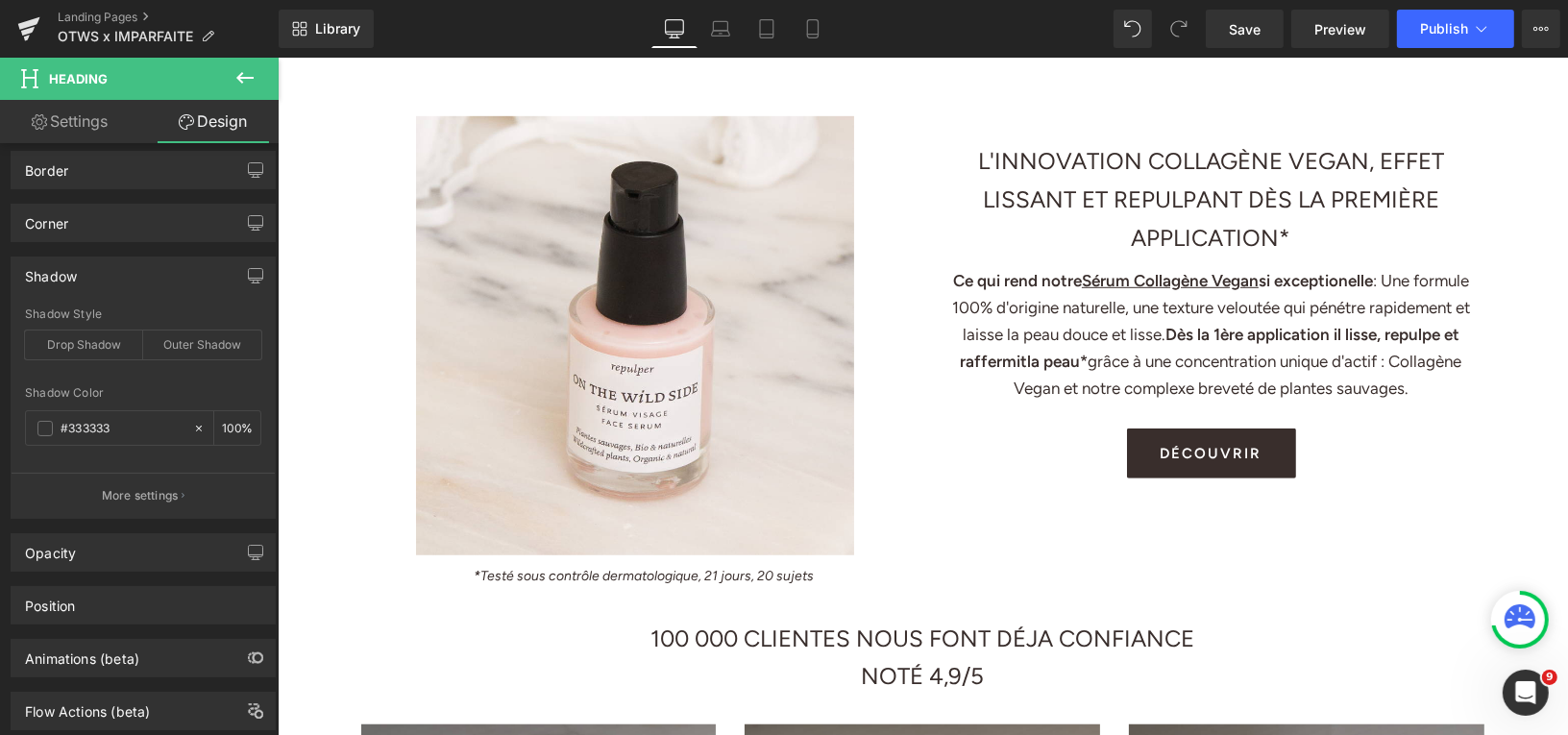
scroll to position [211, 0]
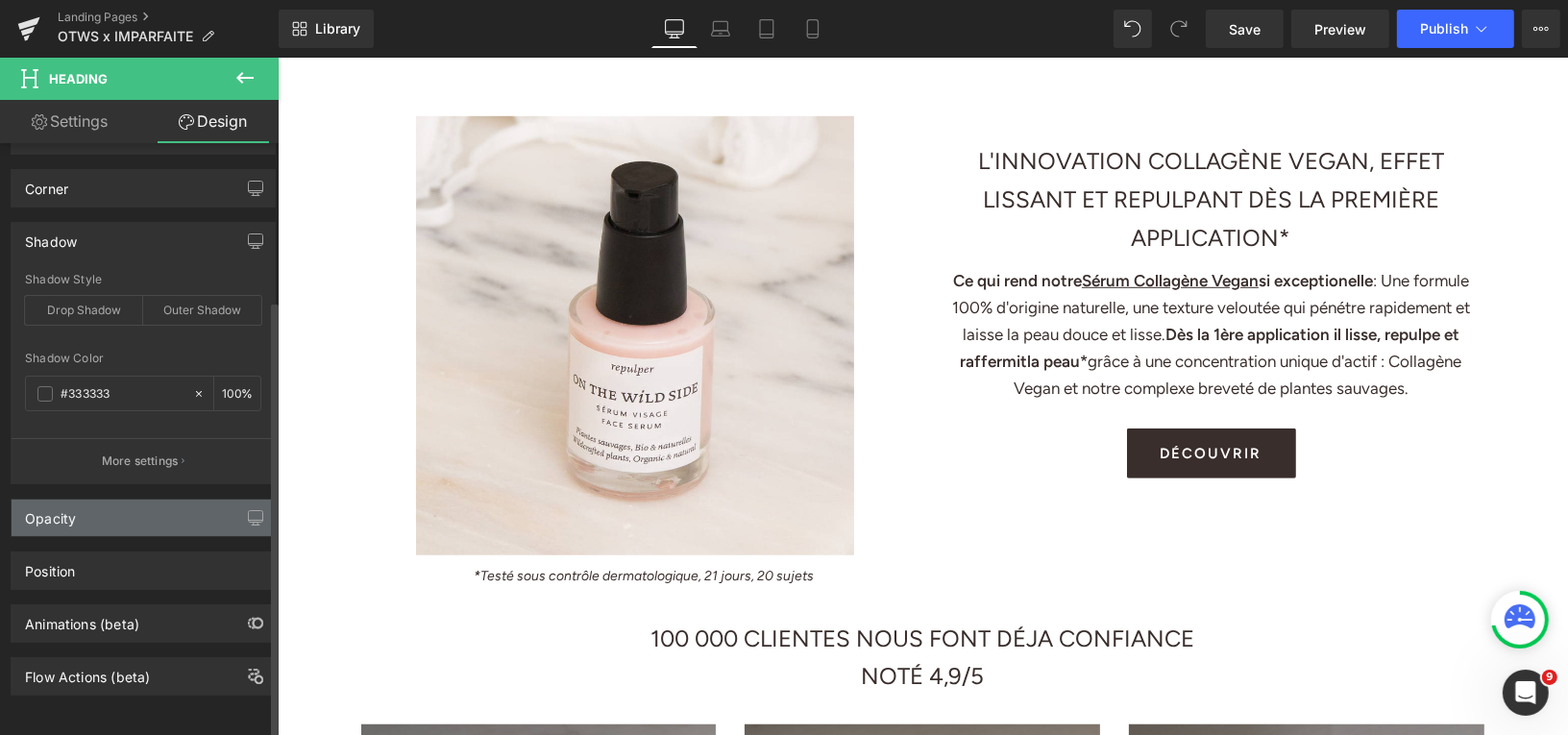
click at [124, 501] on div "Opacity" at bounding box center [144, 517] width 264 height 37
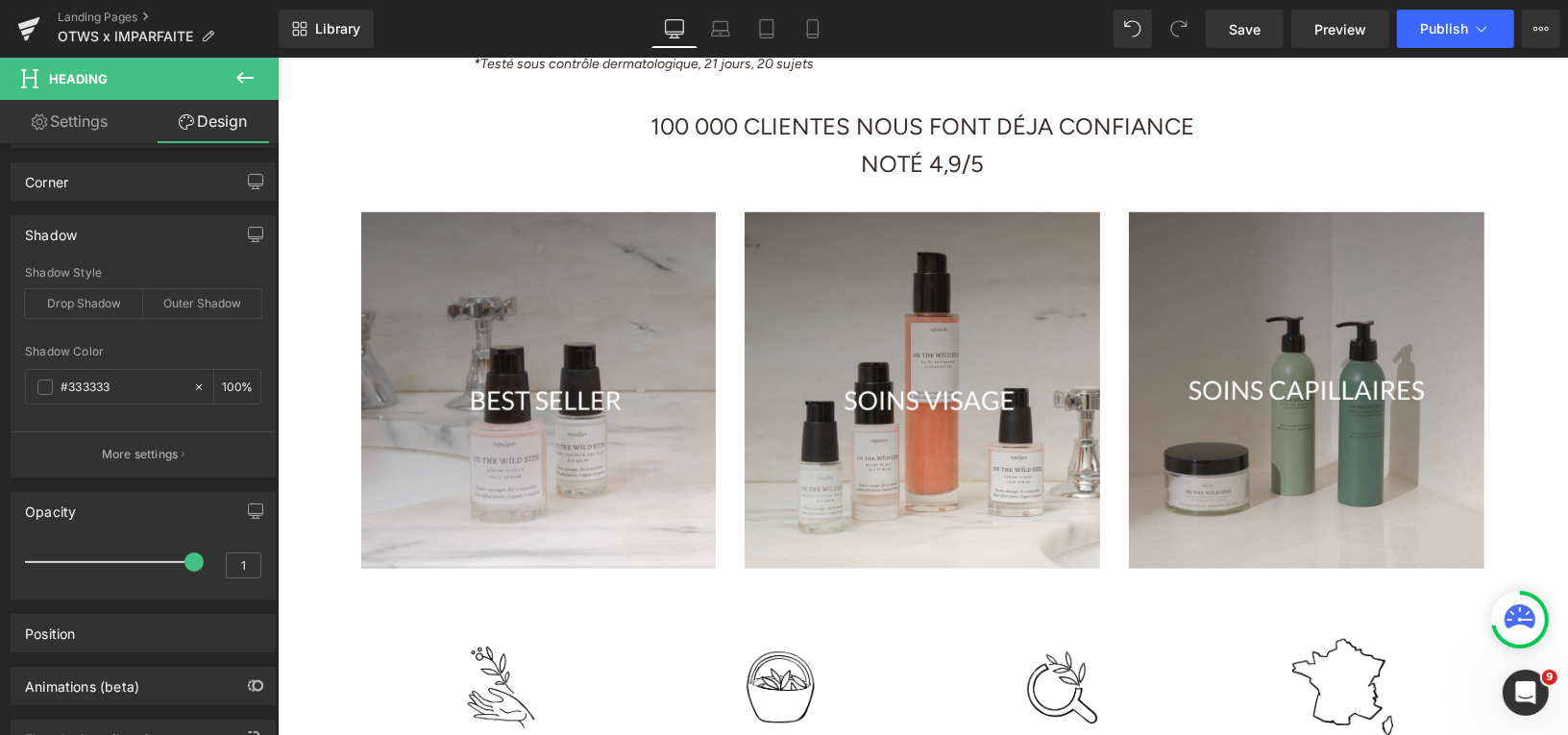
scroll to position [1817, 0]
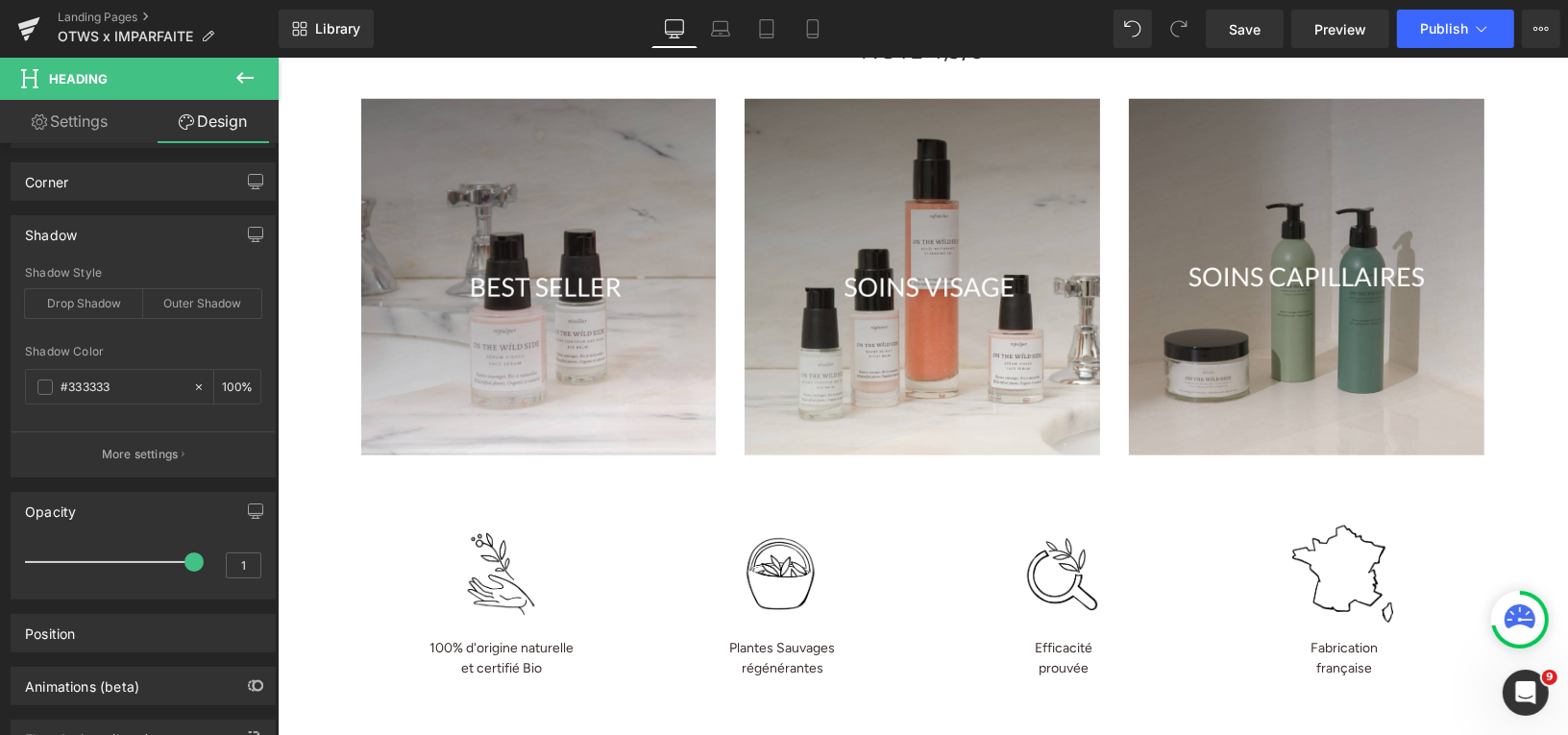
drag, startPoint x: 783, startPoint y: 649, endPoint x: 802, endPoint y: 649, distance: 19.0
click at [802, 649] on div "Rendering Content" at bounding box center [784, 659] width 118 height 21
click at [778, 649] on div "Rendering Content" at bounding box center [784, 659] width 118 height 21
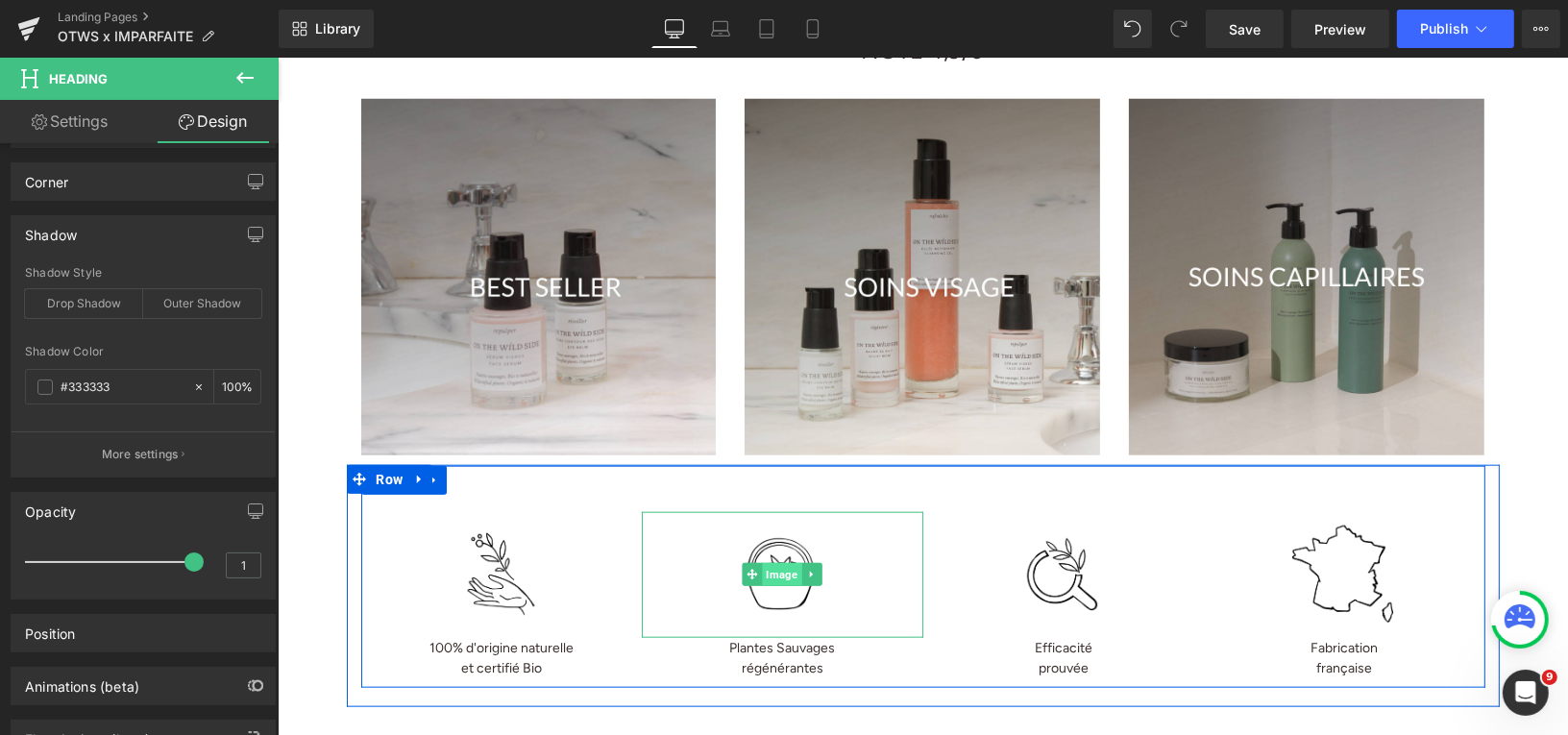
click at [774, 584] on span "Image" at bounding box center [782, 573] width 40 height 23
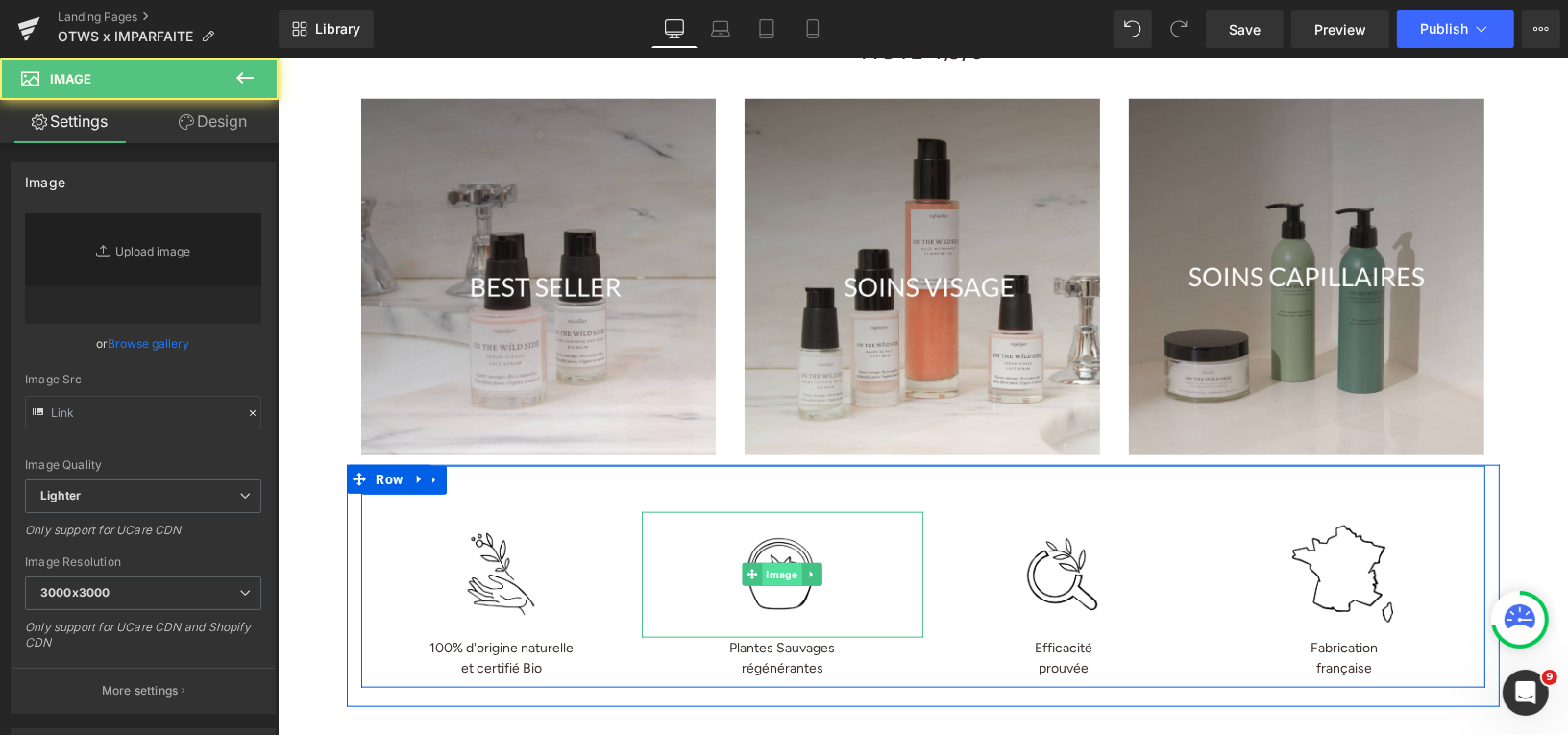
type input "[URL][DOMAIN_NAME]"
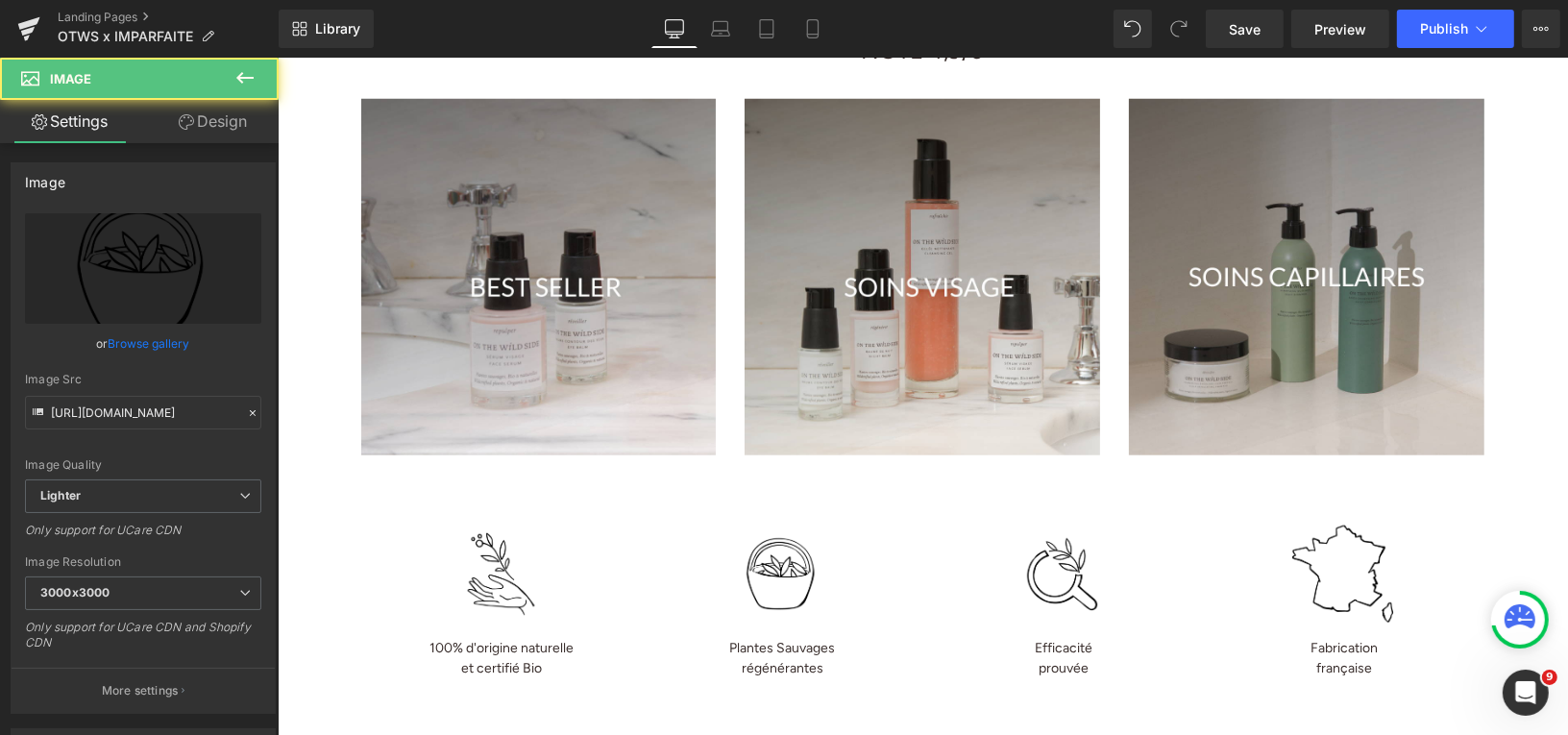
click at [755, 647] on div "Plantes Sauvages régénérantes Text Block" at bounding box center [782, 657] width 281 height 41
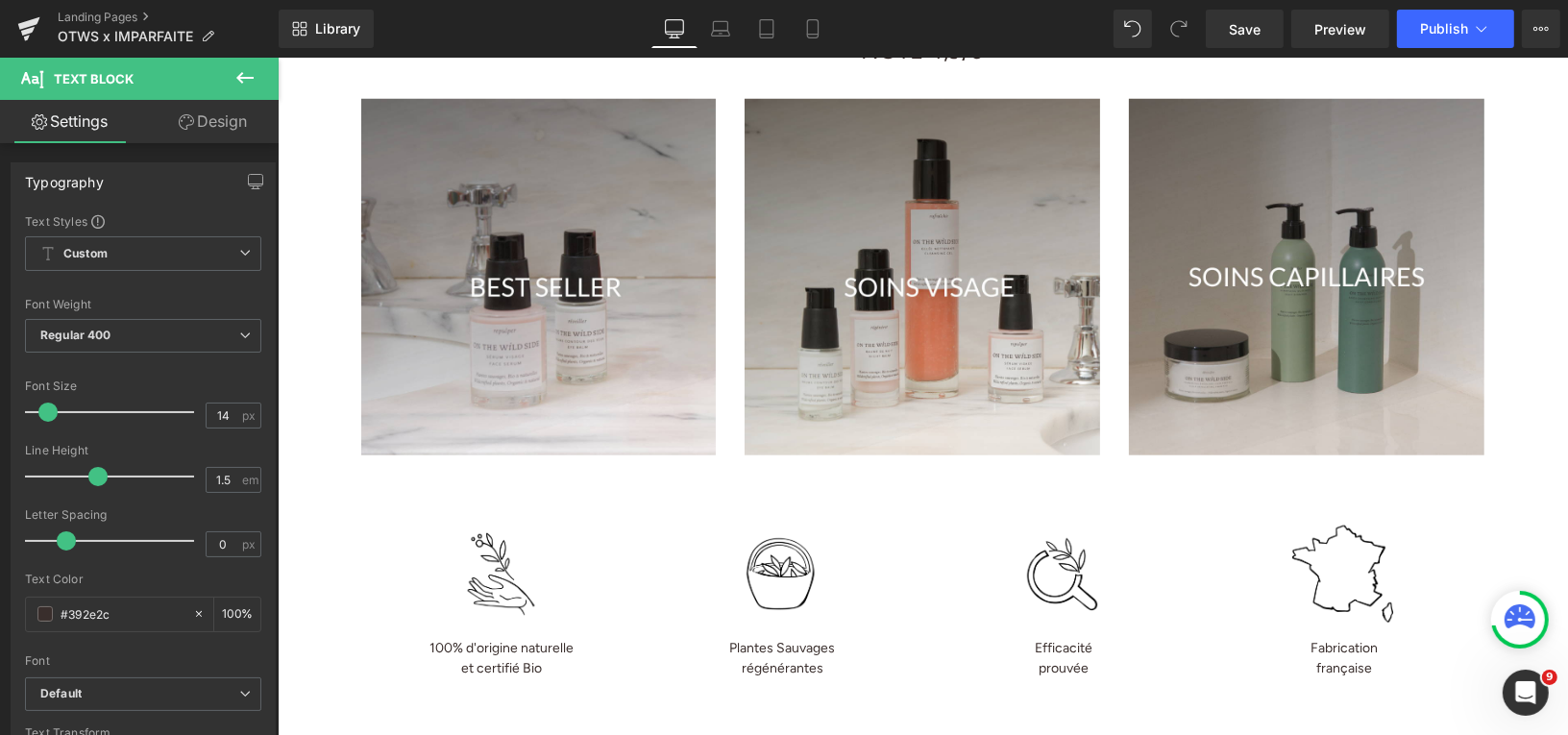
drag, startPoint x: 729, startPoint y: 649, endPoint x: 782, endPoint y: 653, distance: 53.2
click at [783, 654] on div "Rendering Content" at bounding box center [784, 659] width 118 height 21
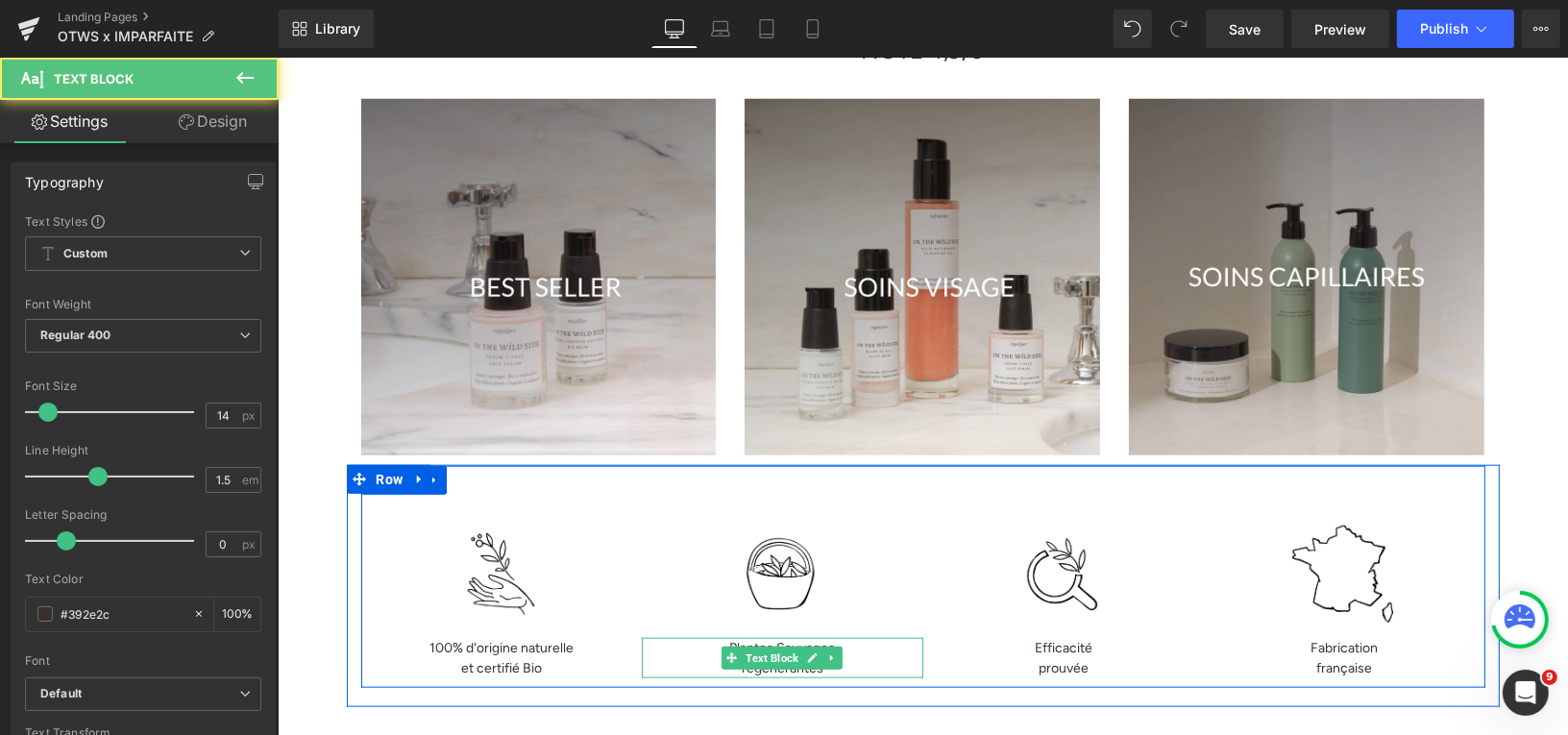
click at [781, 645] on p "Plantes Sauvages" at bounding box center [782, 647] width 281 height 20
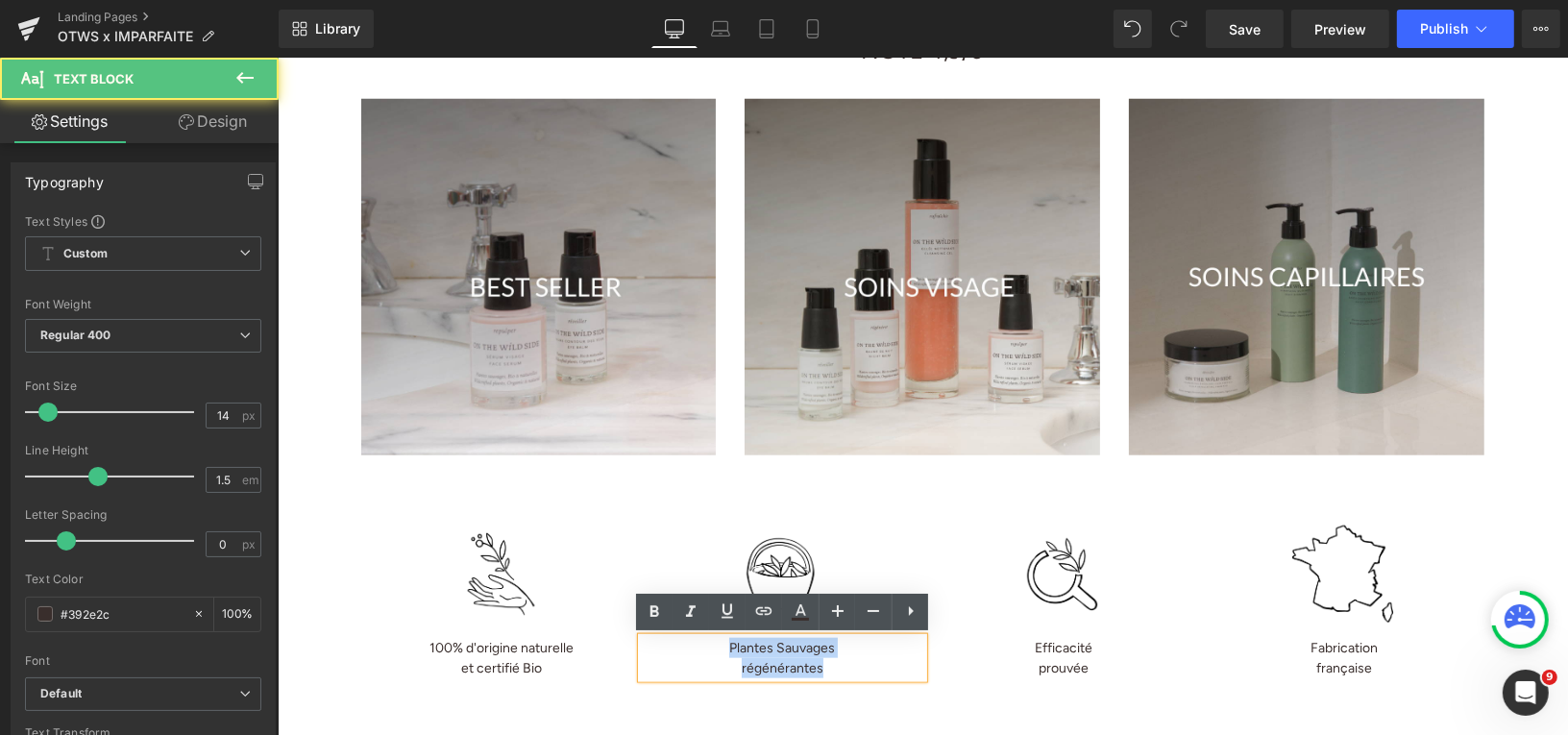
drag, startPoint x: 728, startPoint y: 646, endPoint x: 830, endPoint y: 671, distance: 105.0
click at [830, 671] on div "Plantes Sauvages régénérantes" at bounding box center [782, 657] width 281 height 41
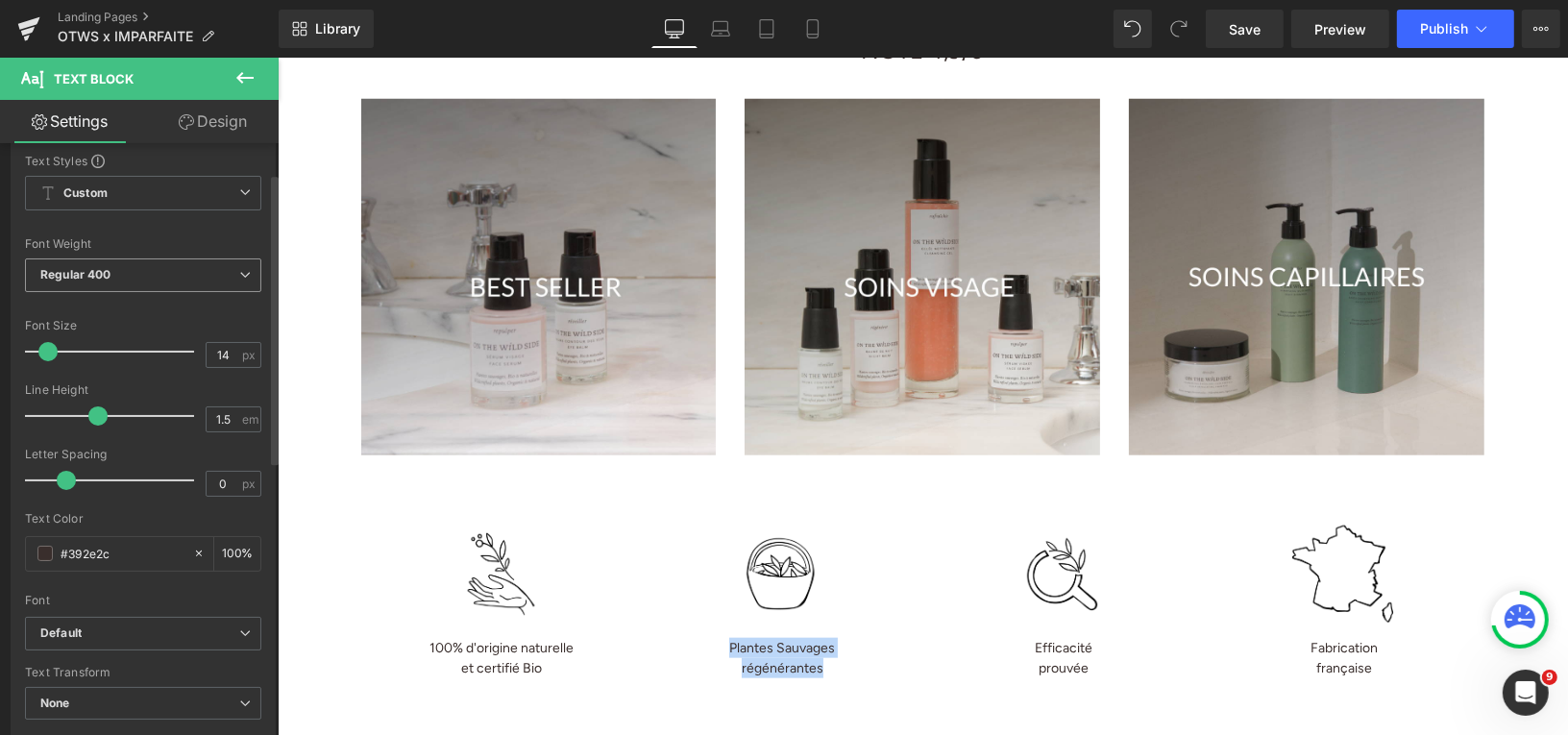
scroll to position [229, 0]
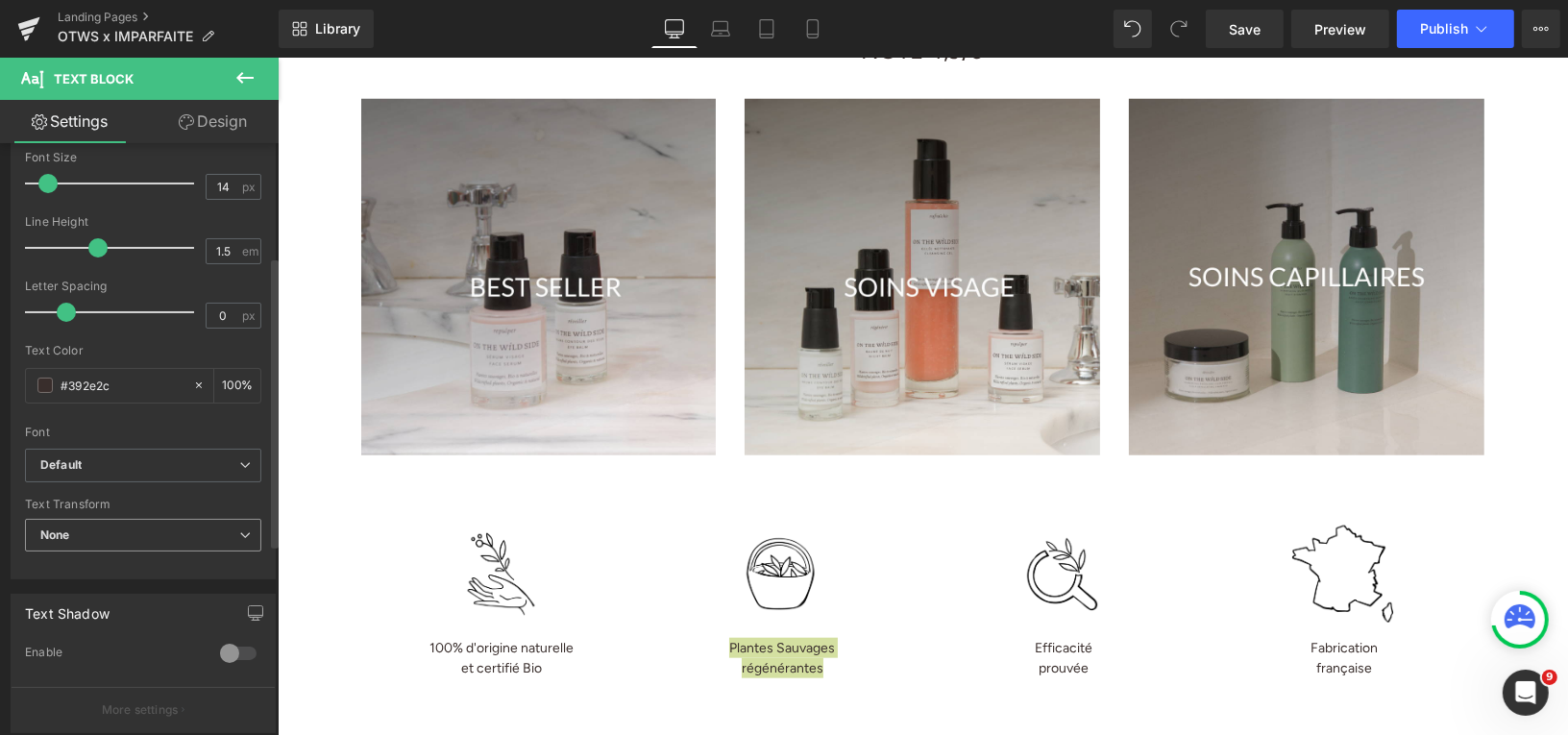
click at [239, 532] on icon at bounding box center [245, 535] width 12 height 12
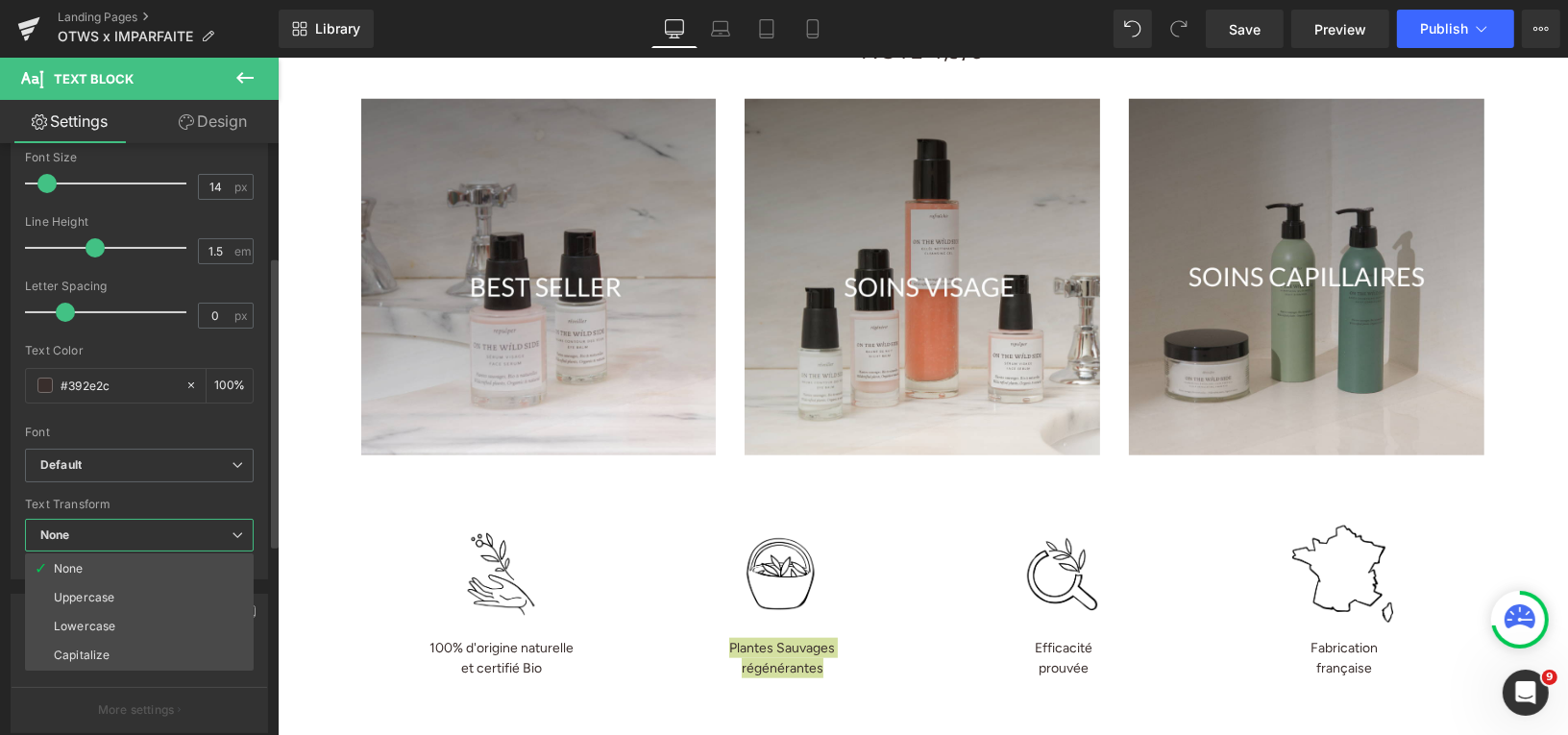
click at [238, 529] on icon at bounding box center [238, 535] width 12 height 12
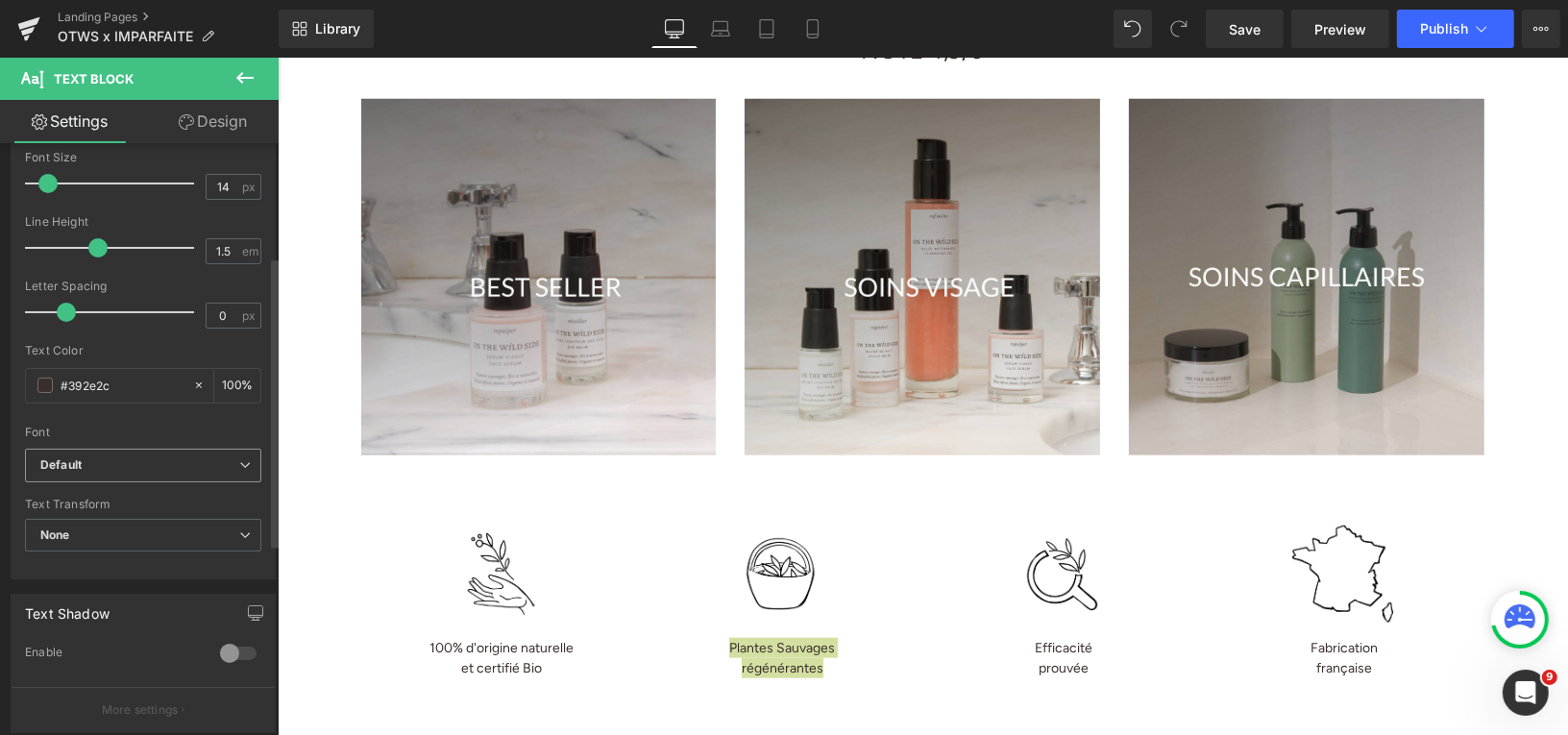
click at [239, 461] on icon at bounding box center [245, 465] width 12 height 12
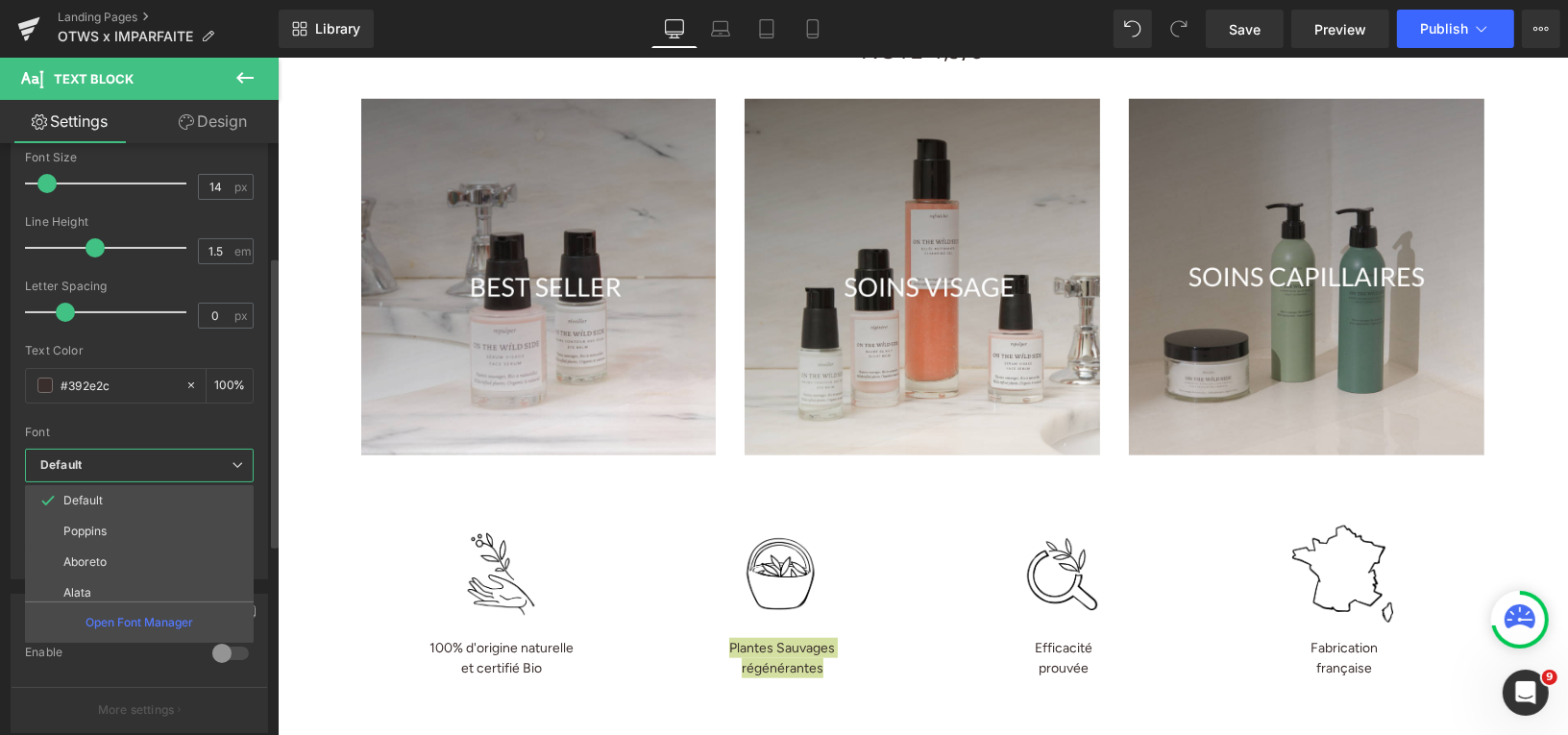
click at [234, 460] on icon at bounding box center [238, 465] width 12 height 12
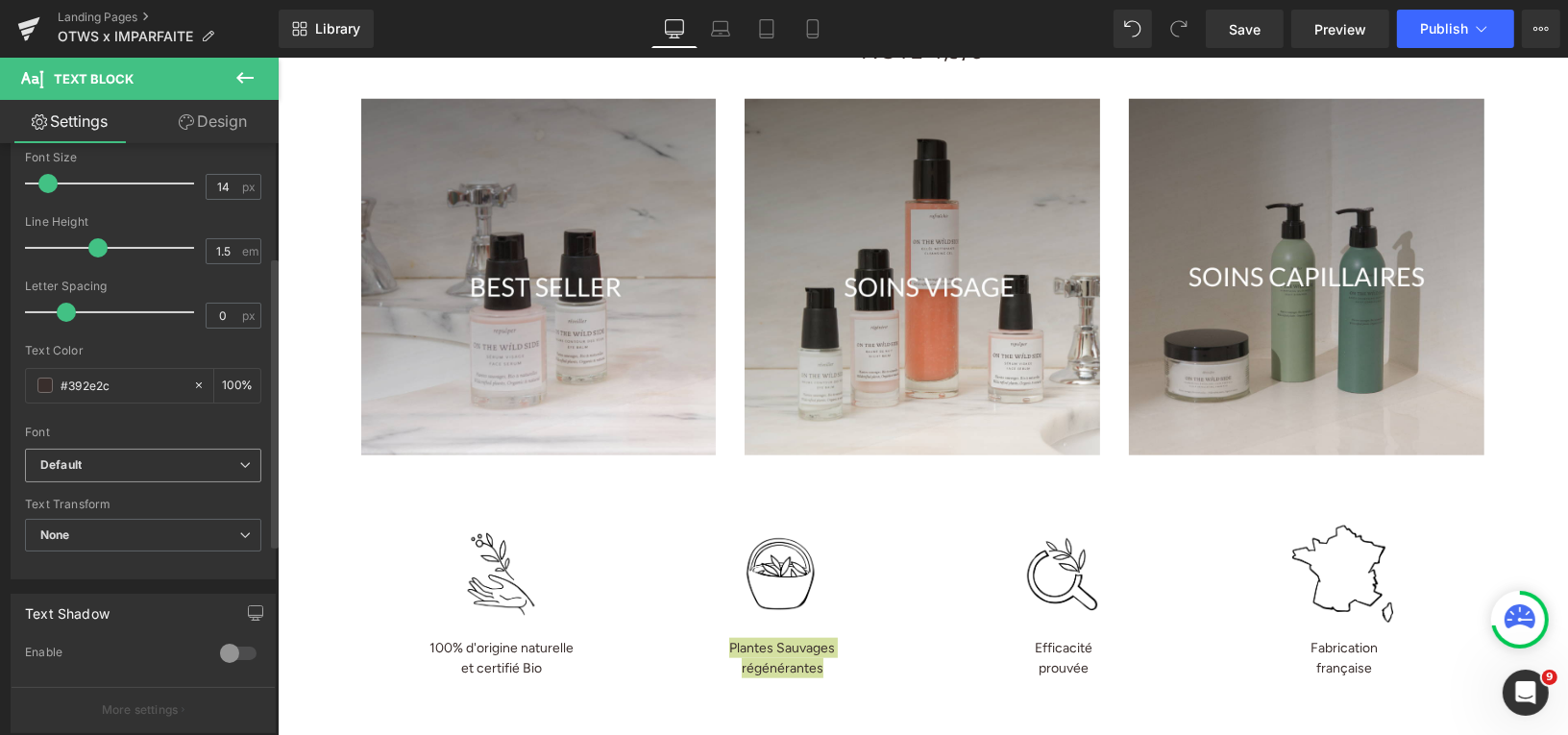
scroll to position [0, 0]
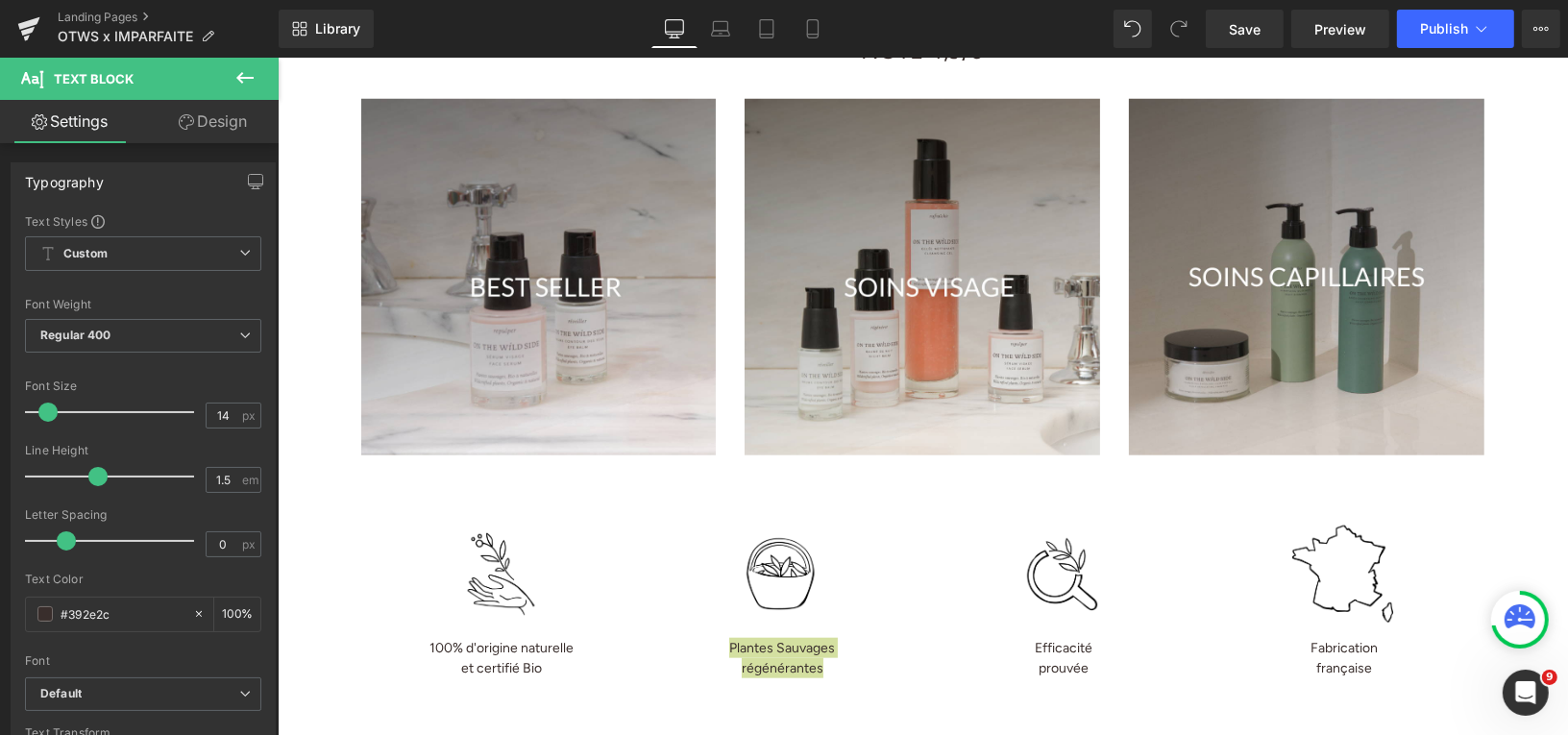
click at [233, 113] on link "Design" at bounding box center [212, 122] width 140 height 44
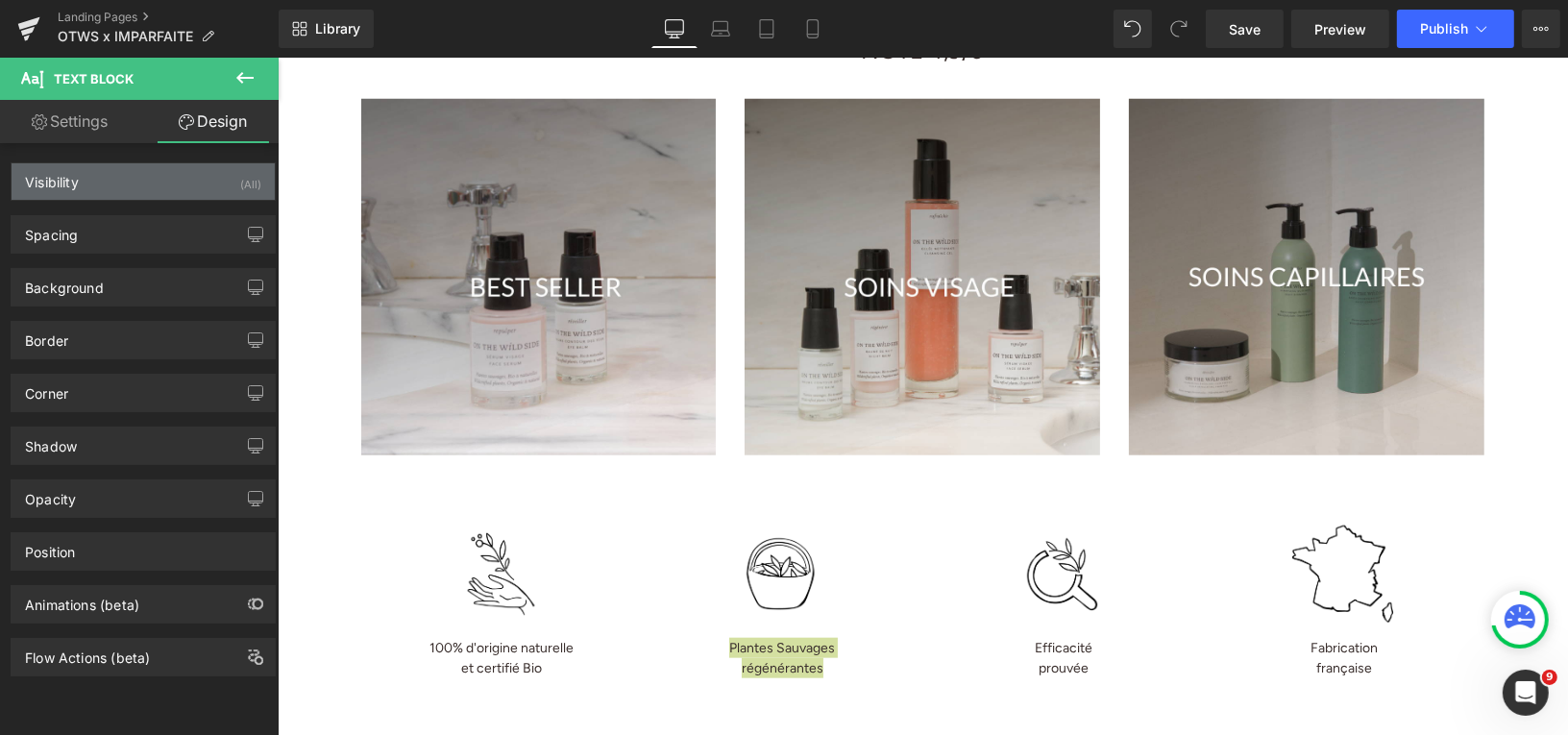
click at [182, 186] on div "Visibility (All)" at bounding box center [144, 181] width 264 height 37
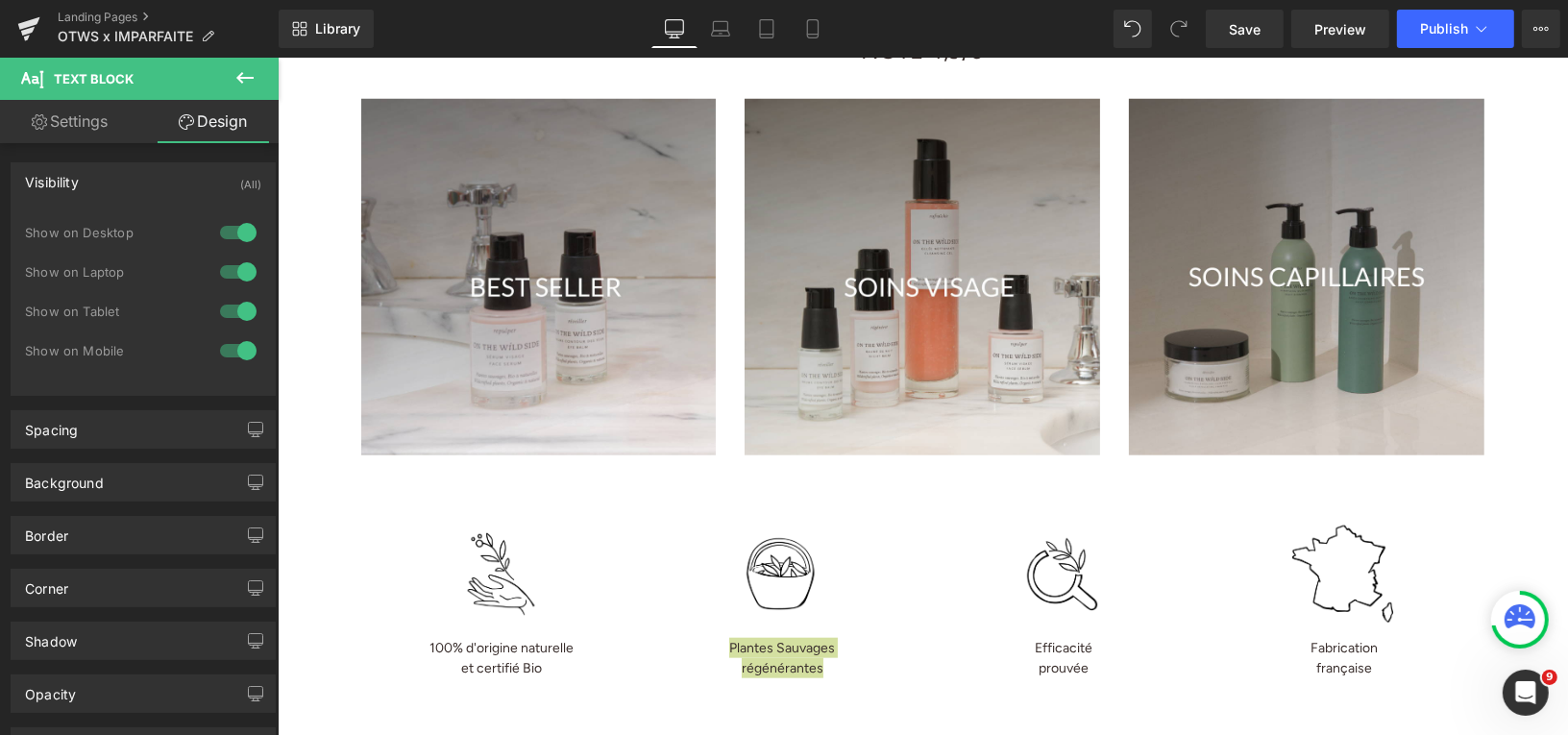
click at [182, 186] on div "Visibility (All)" at bounding box center [144, 181] width 264 height 37
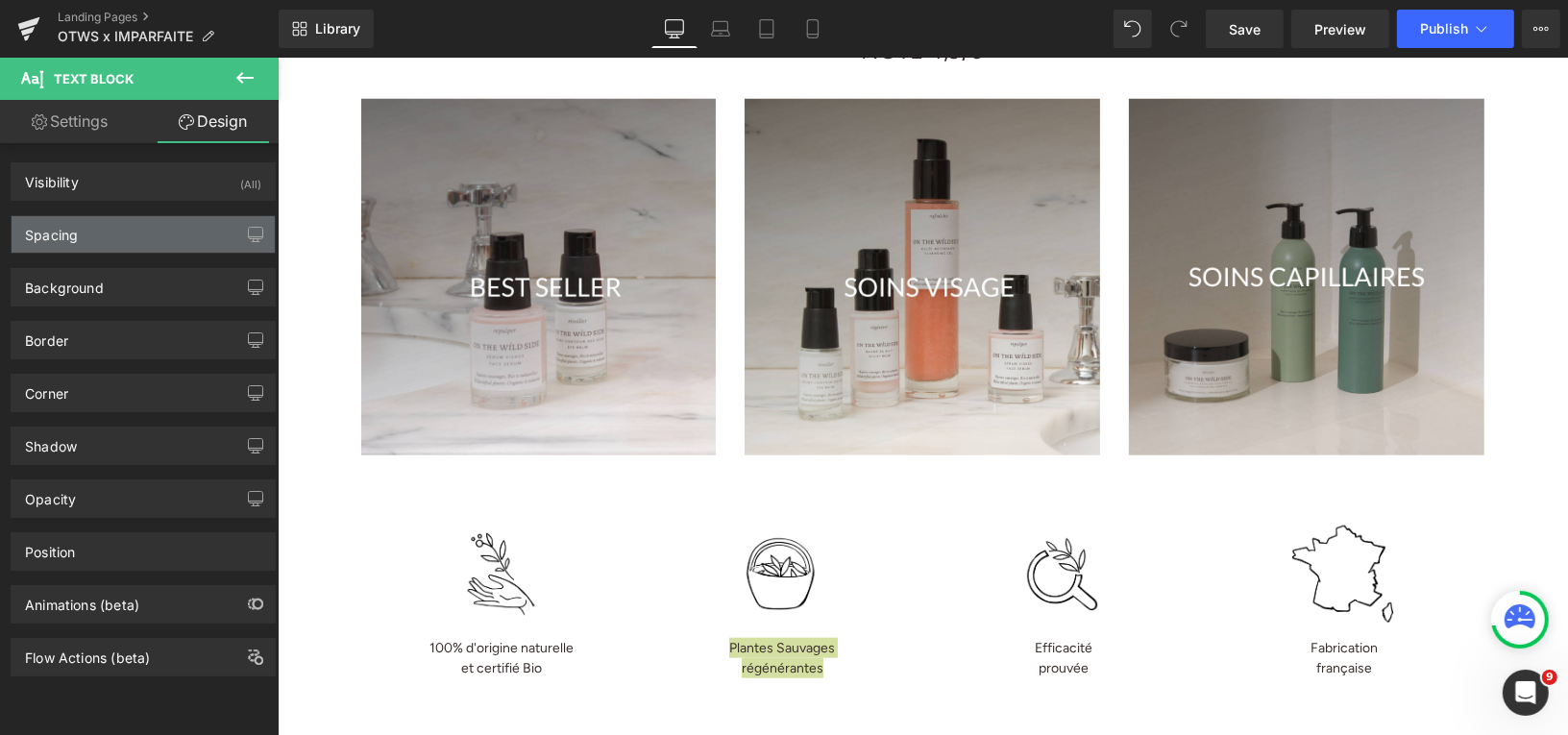
click at [176, 236] on div "Spacing" at bounding box center [144, 234] width 264 height 37
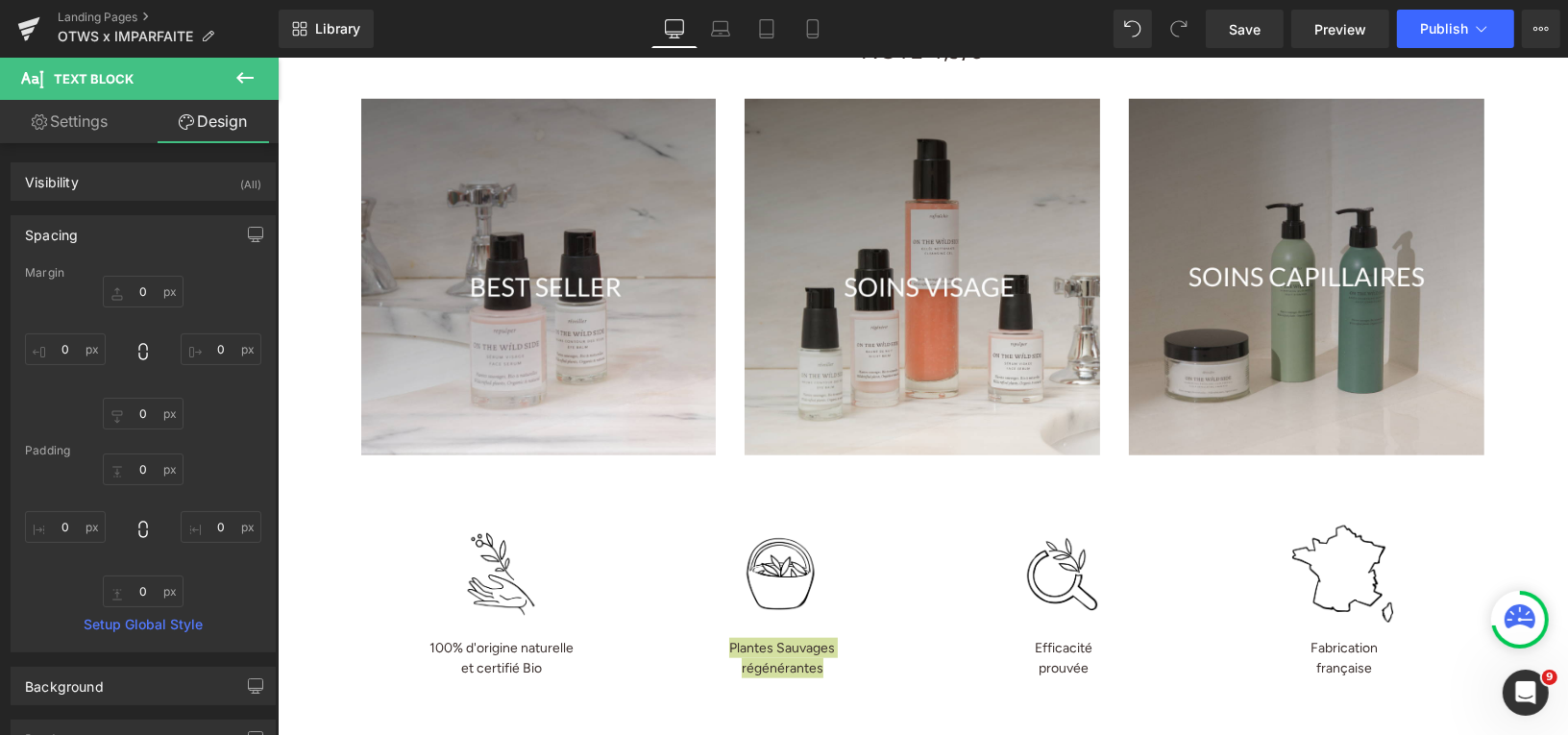
click at [177, 236] on div "Spacing" at bounding box center [144, 234] width 264 height 37
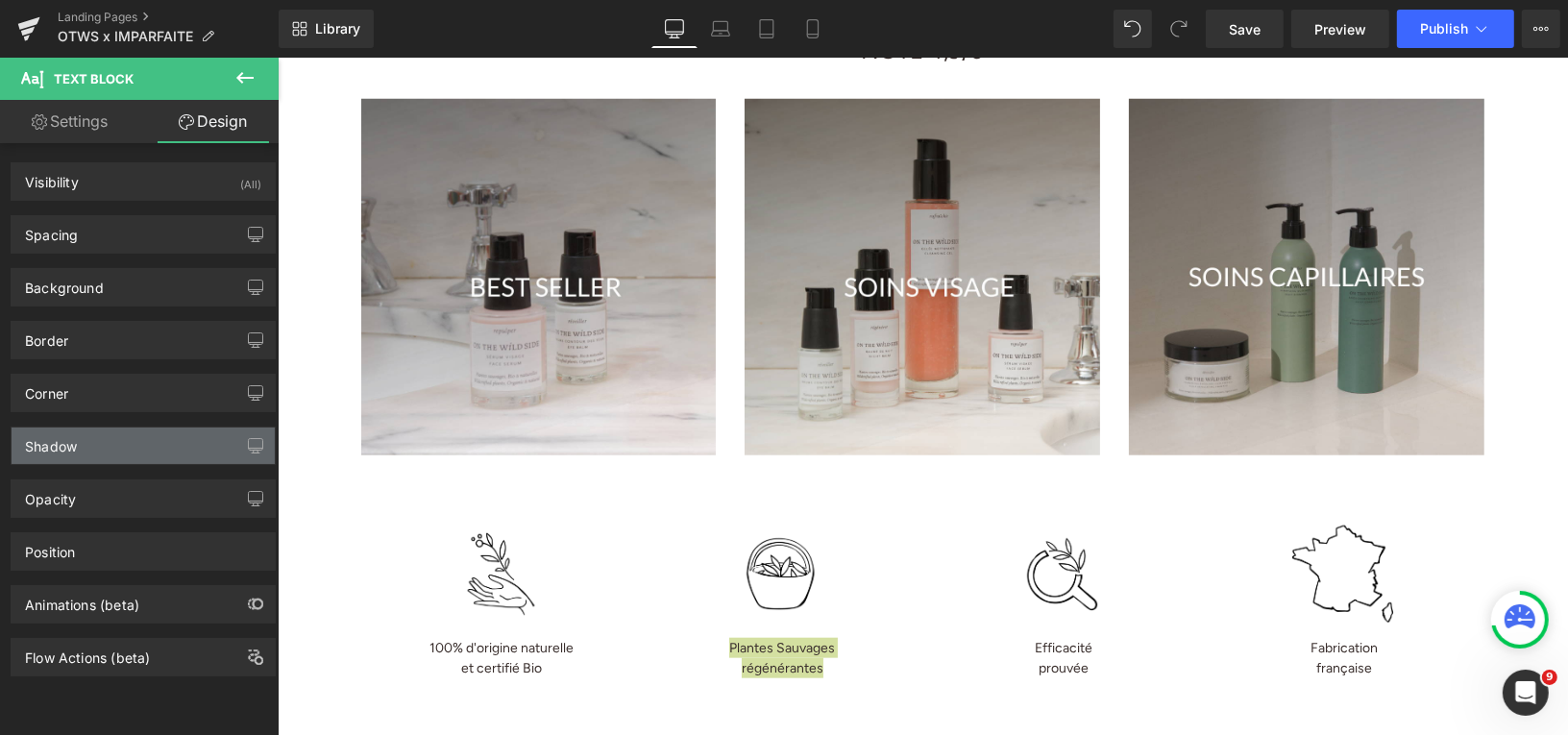
click at [147, 449] on div "Shadow" at bounding box center [144, 445] width 264 height 37
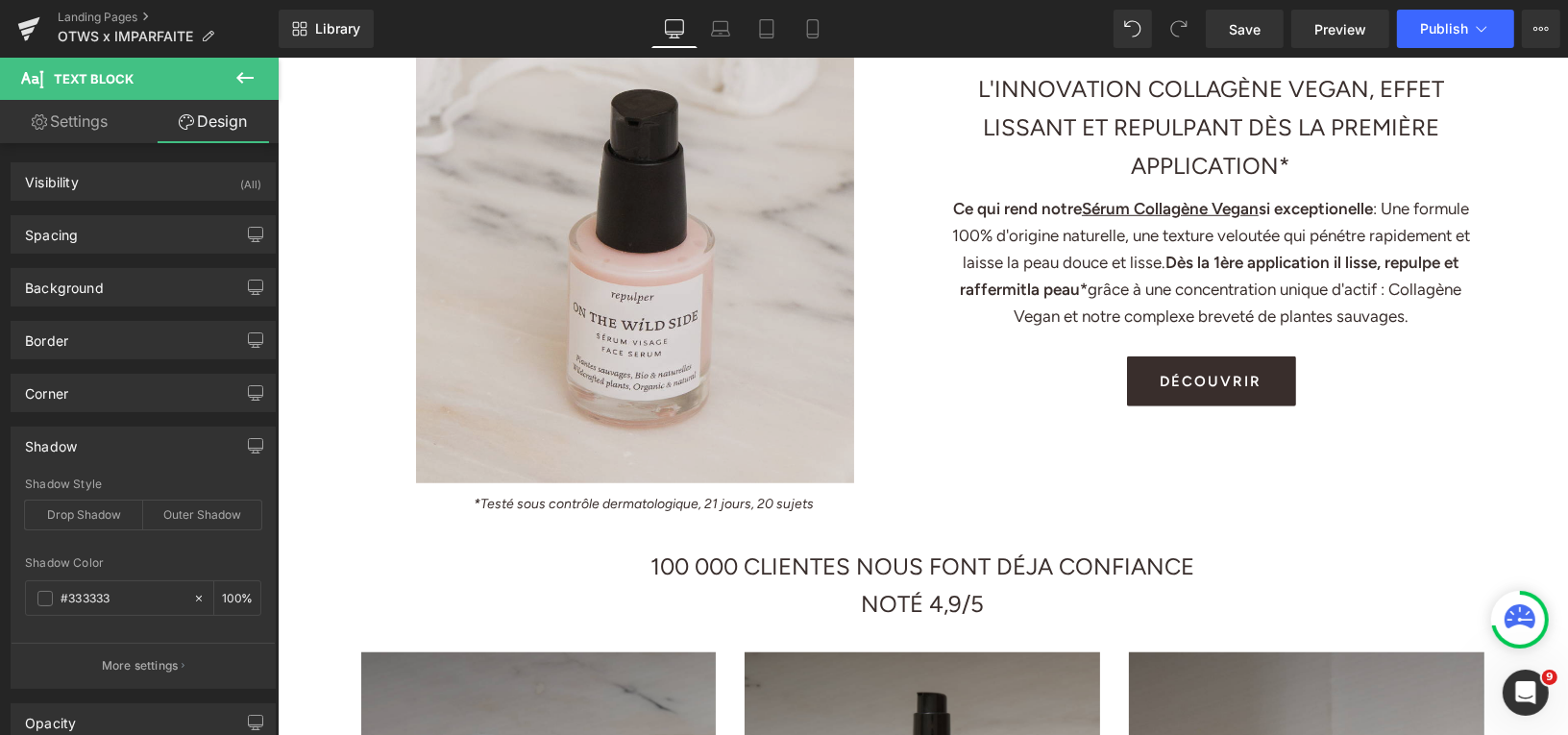
scroll to position [1253, 0]
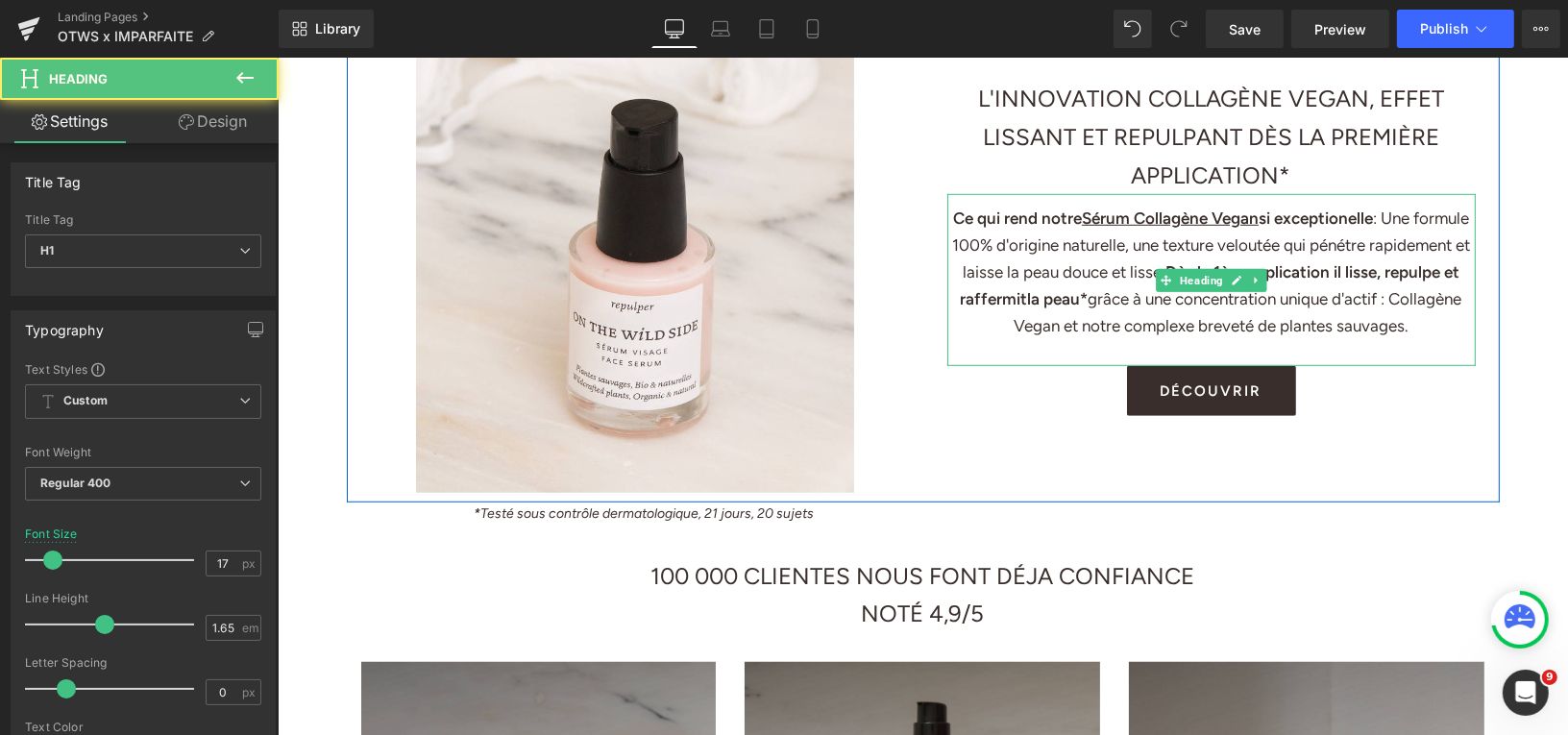
click at [1045, 246] on h1 "Ce qui rend notre Sérum [PERSON_NAME] si exceptionelle : Une formule 100% d'ori…" at bounding box center [1210, 271] width 528 height 135
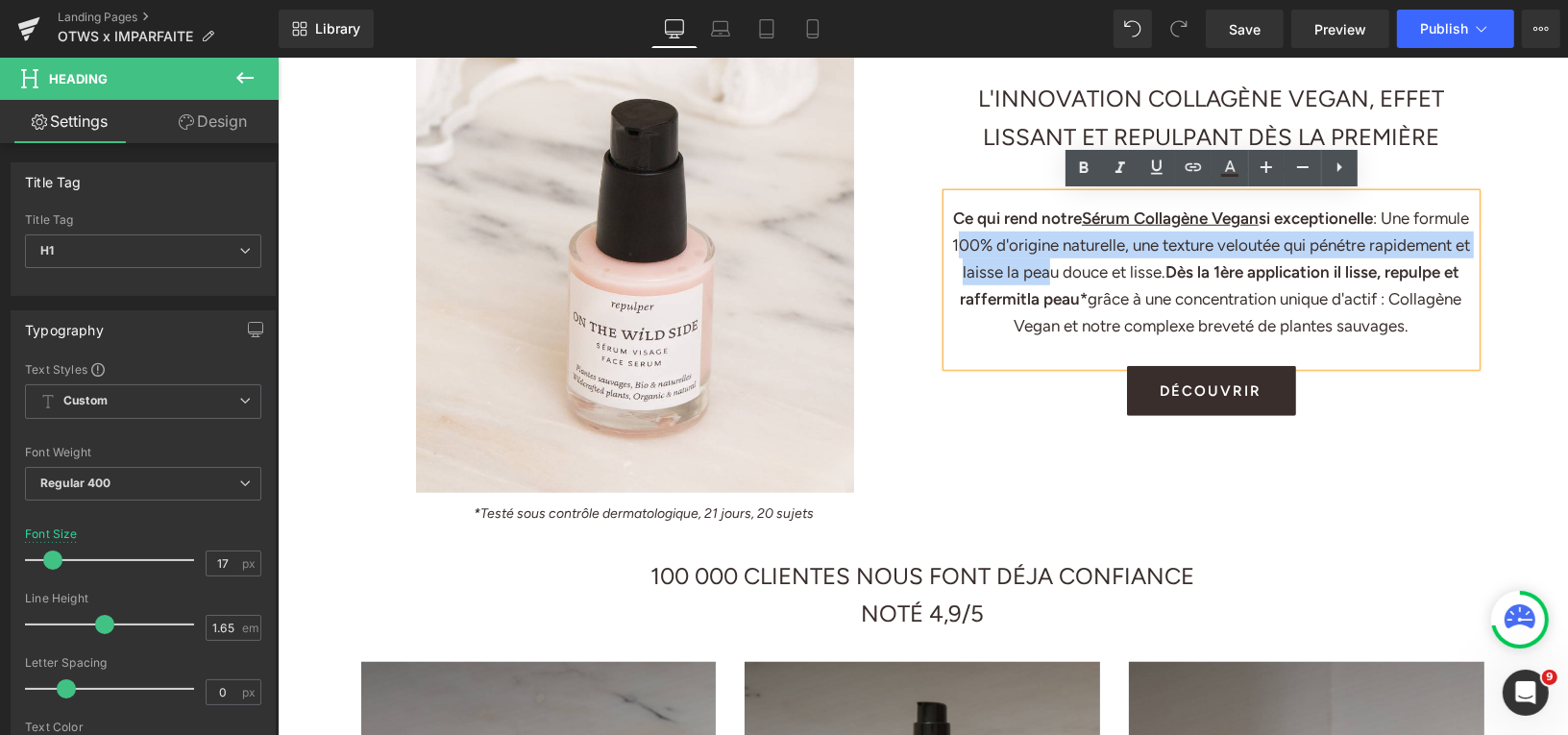
drag, startPoint x: 1032, startPoint y: 244, endPoint x: 1146, endPoint y: 276, distance: 118.4
click at [1146, 276] on h1 "Ce qui rend notre Sérum [PERSON_NAME] si exceptionelle : Une formule 100% d'ori…" at bounding box center [1210, 271] width 528 height 135
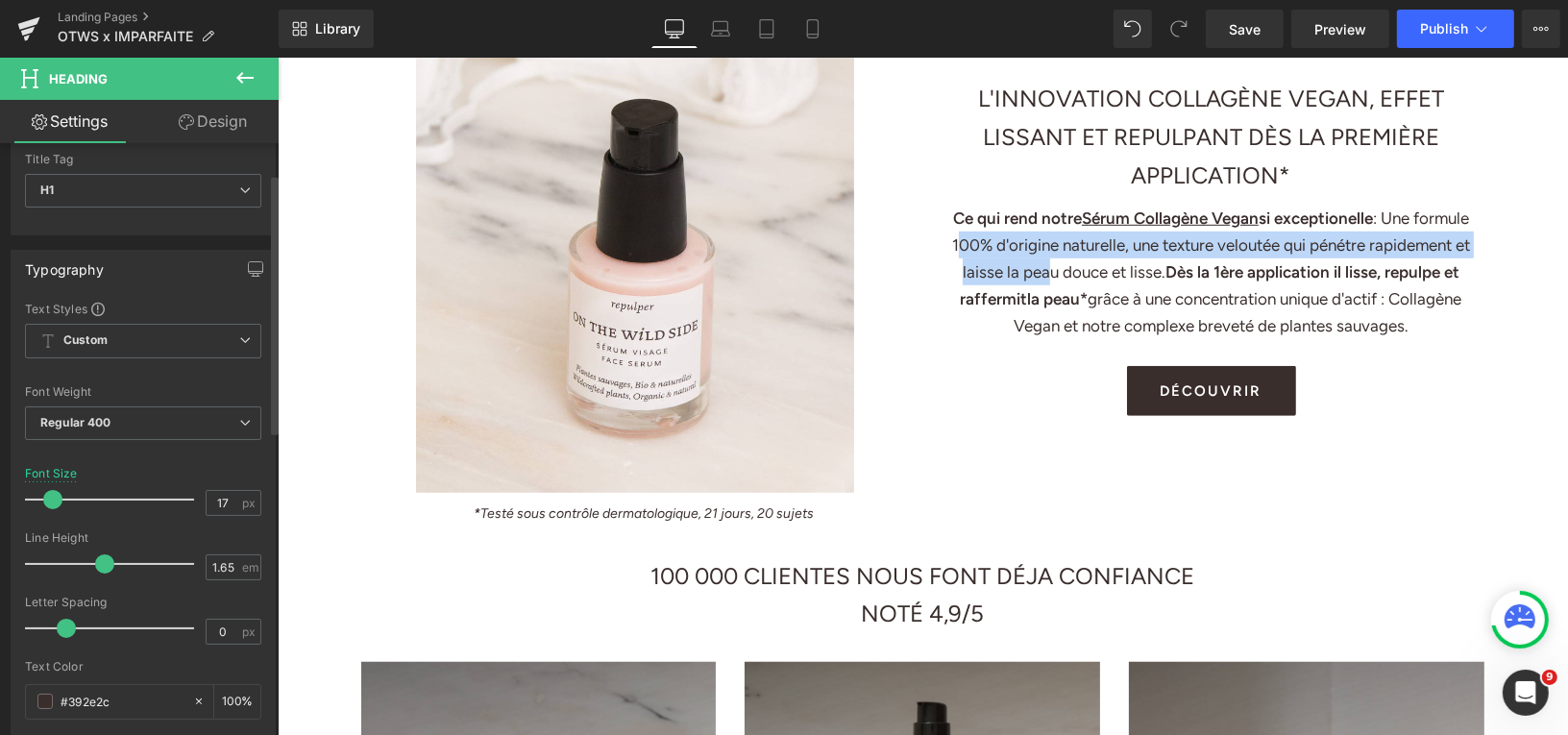
scroll to position [70, 0]
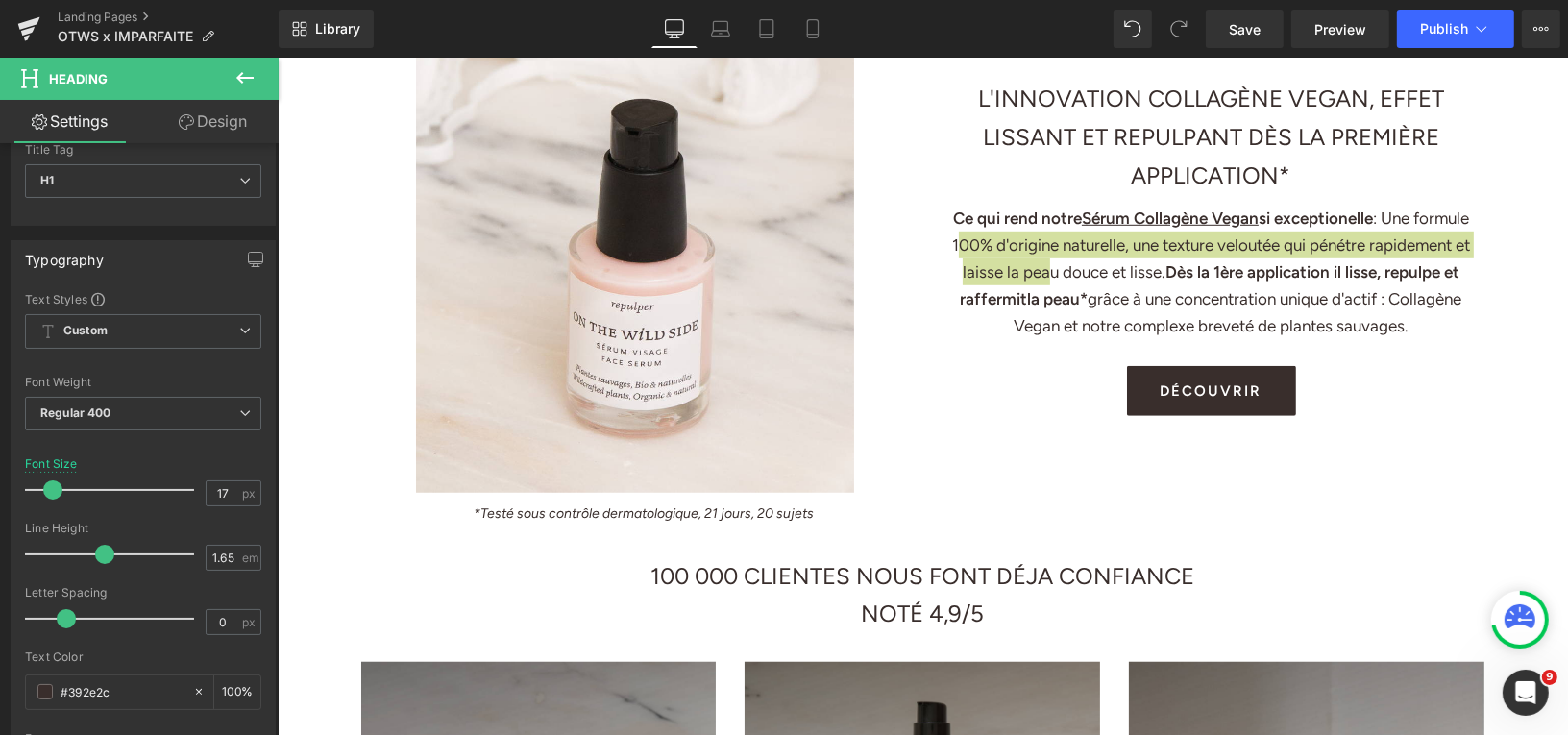
click at [192, 130] on link "Design" at bounding box center [212, 122] width 140 height 44
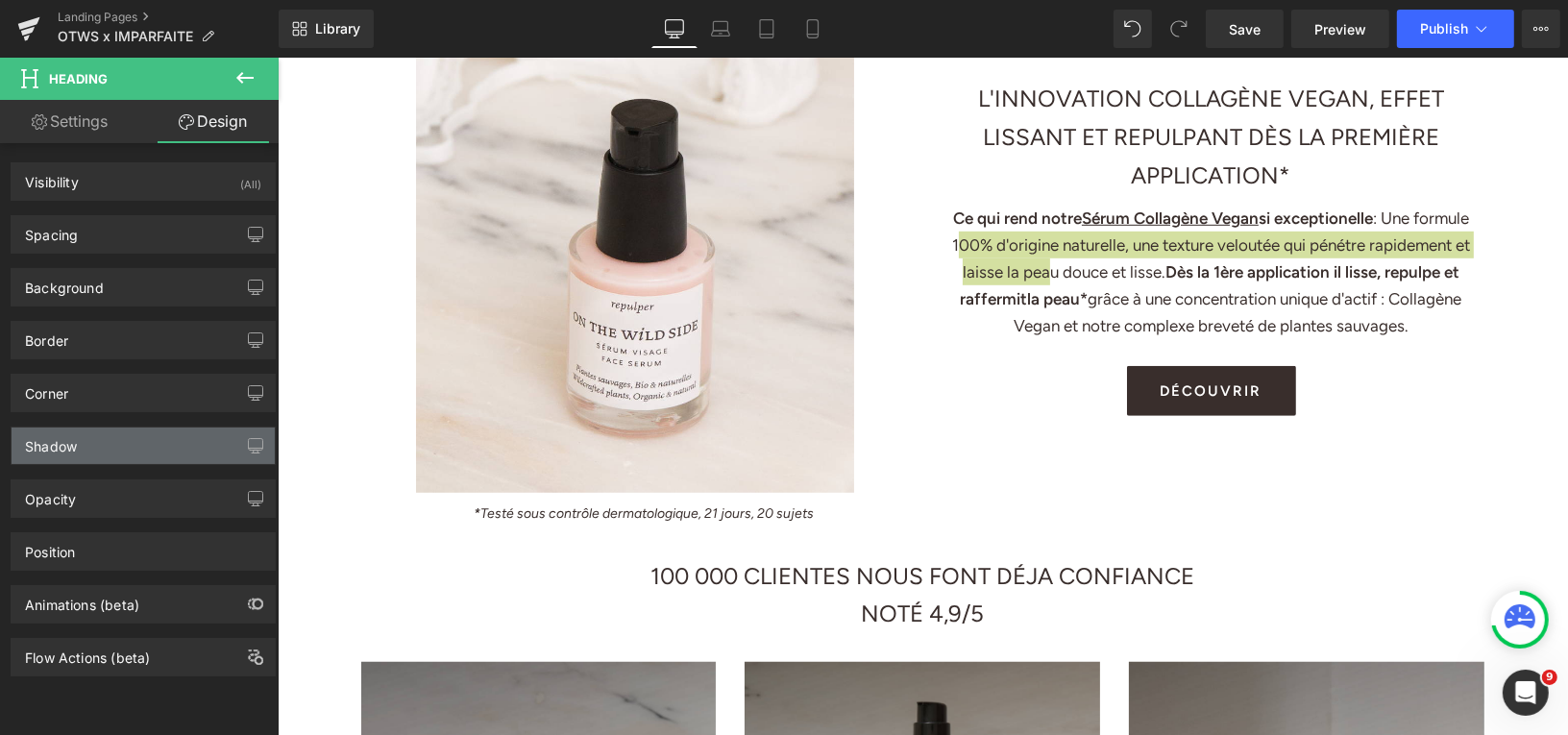
click at [128, 445] on div "Shadow" at bounding box center [144, 445] width 264 height 37
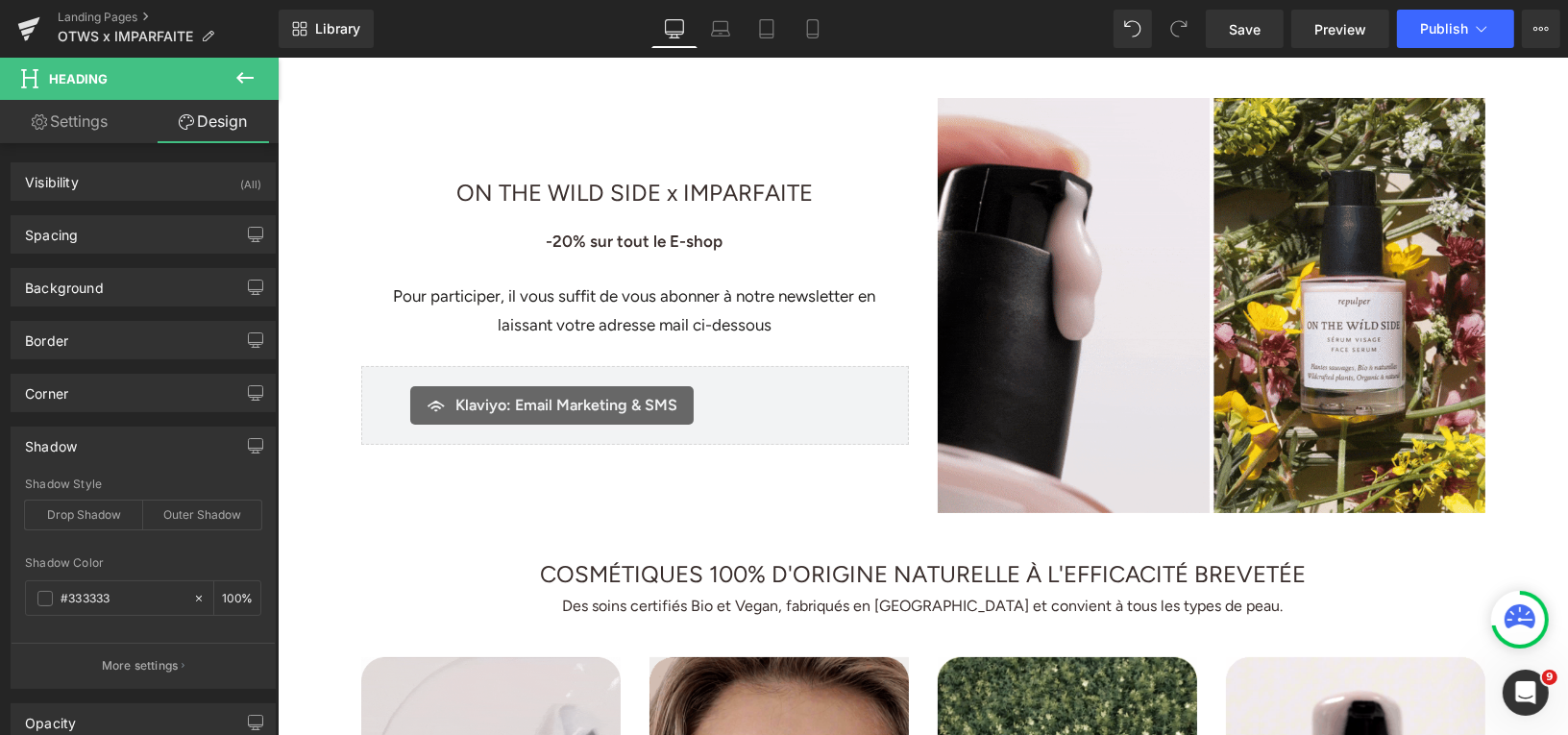
scroll to position [123, 0]
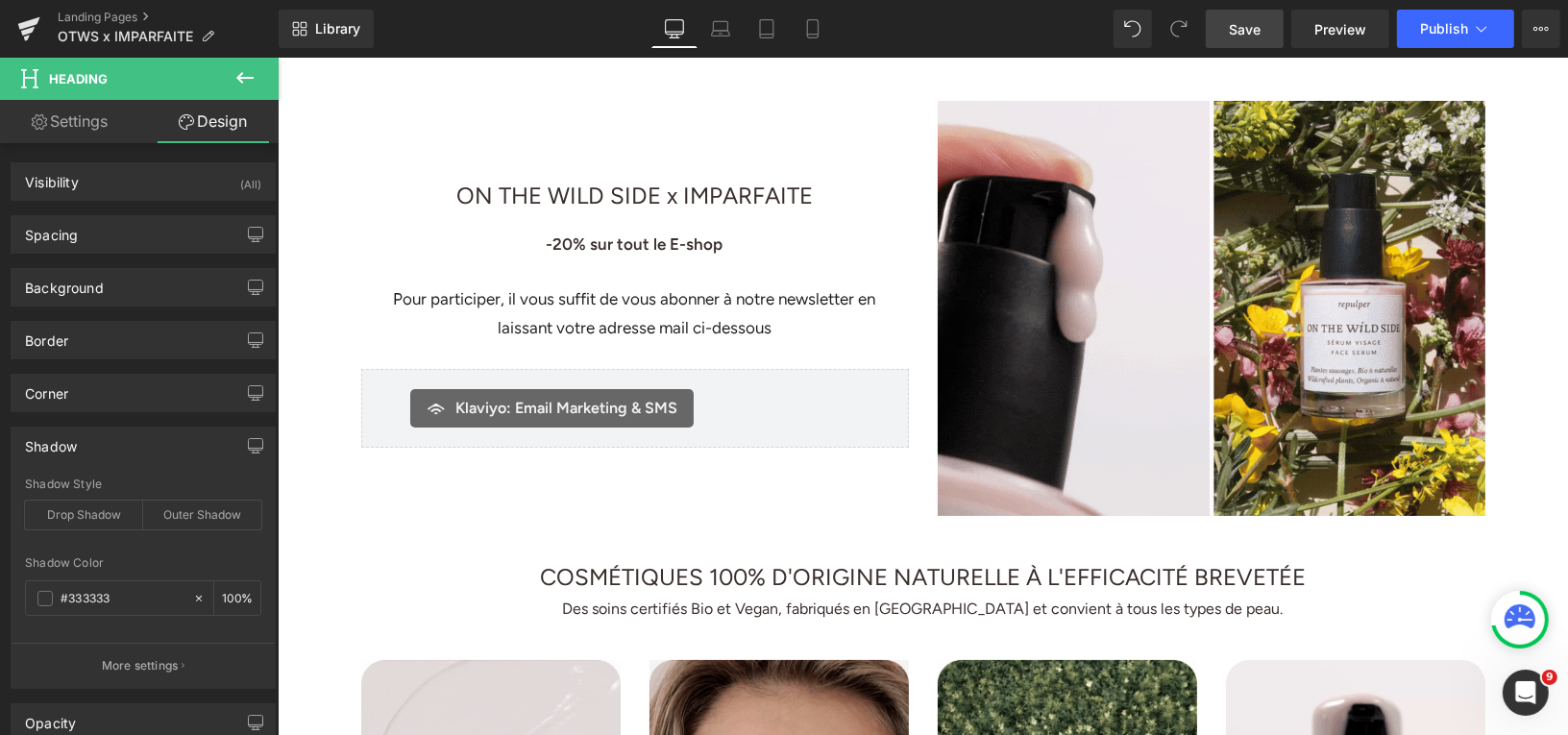
click at [1231, 29] on span "Save" at bounding box center [1245, 29] width 32 height 20
